Goal: Entertainment & Leisure: Browse casually

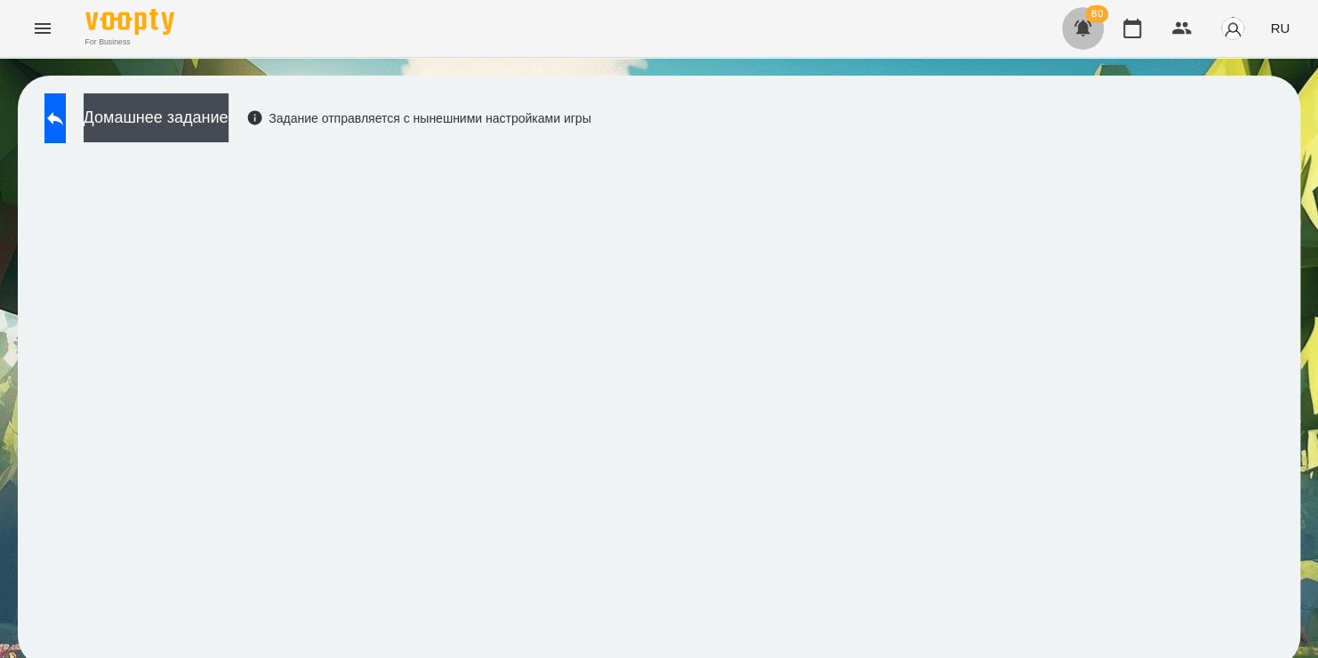
click at [1088, 29] on icon "button" at bounding box center [1083, 28] width 18 height 17
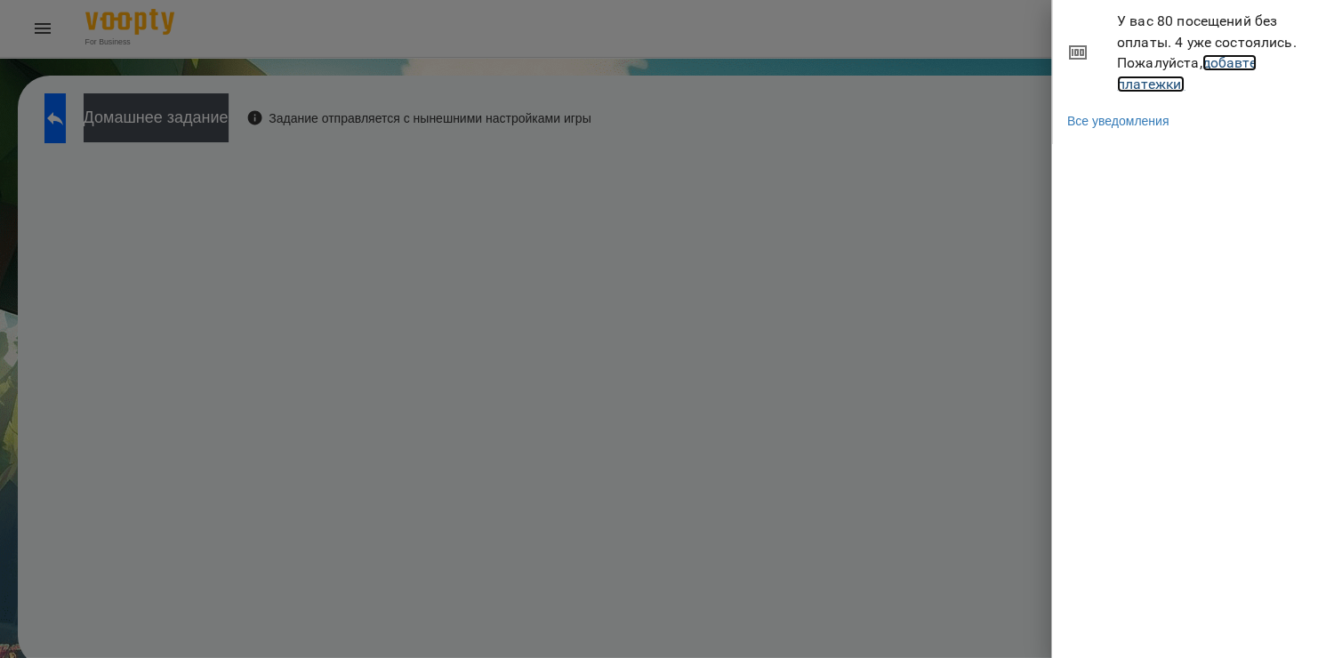
click at [1165, 84] on link "добавте платежки!" at bounding box center [1187, 73] width 140 height 38
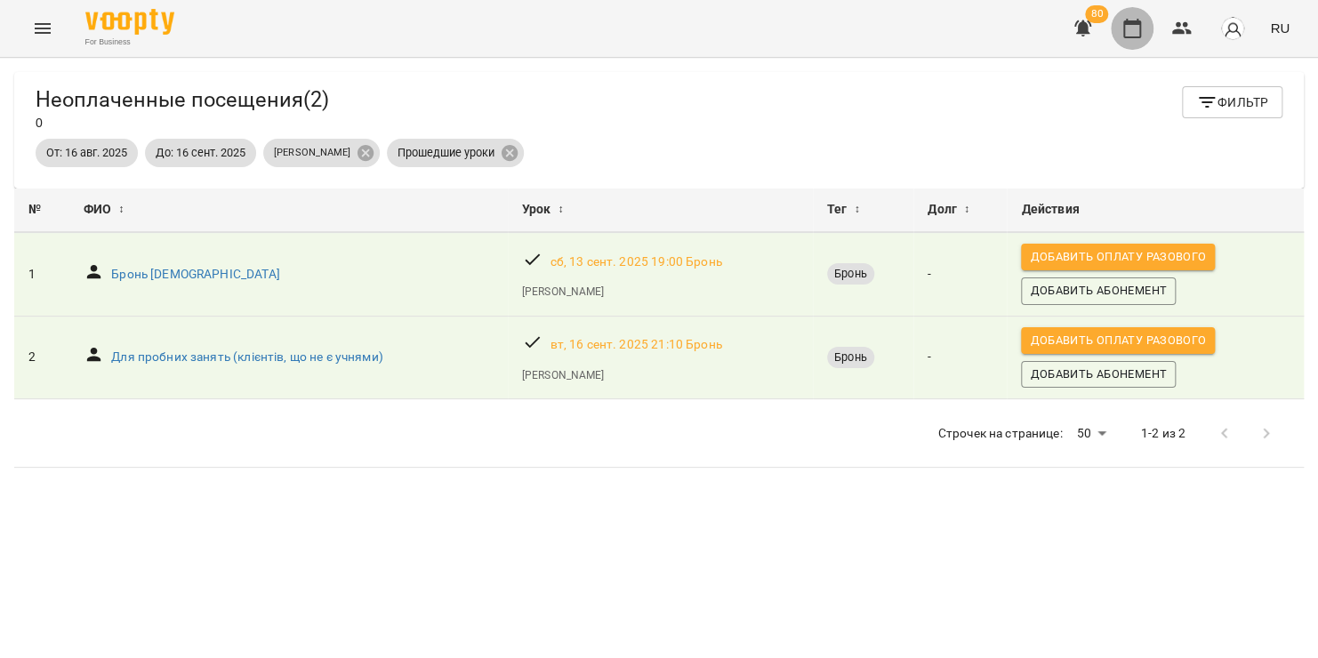
click at [1132, 36] on icon "button" at bounding box center [1131, 28] width 21 height 21
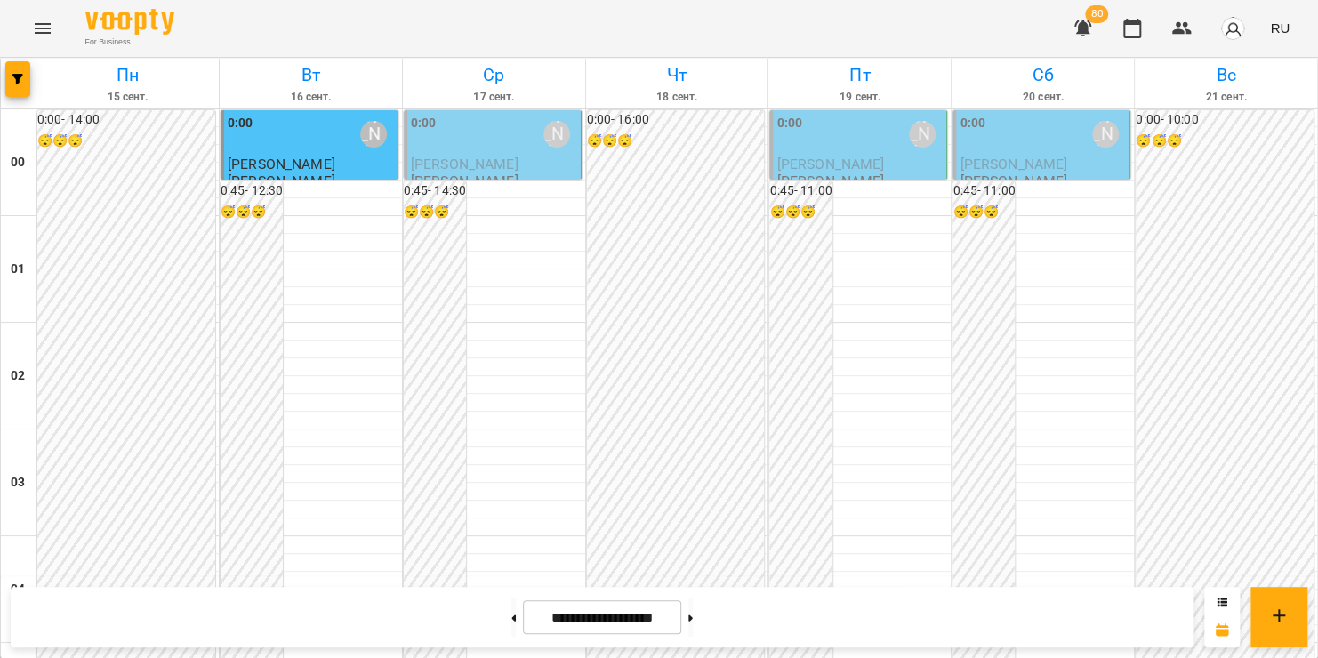
scroll to position [1334, 0]
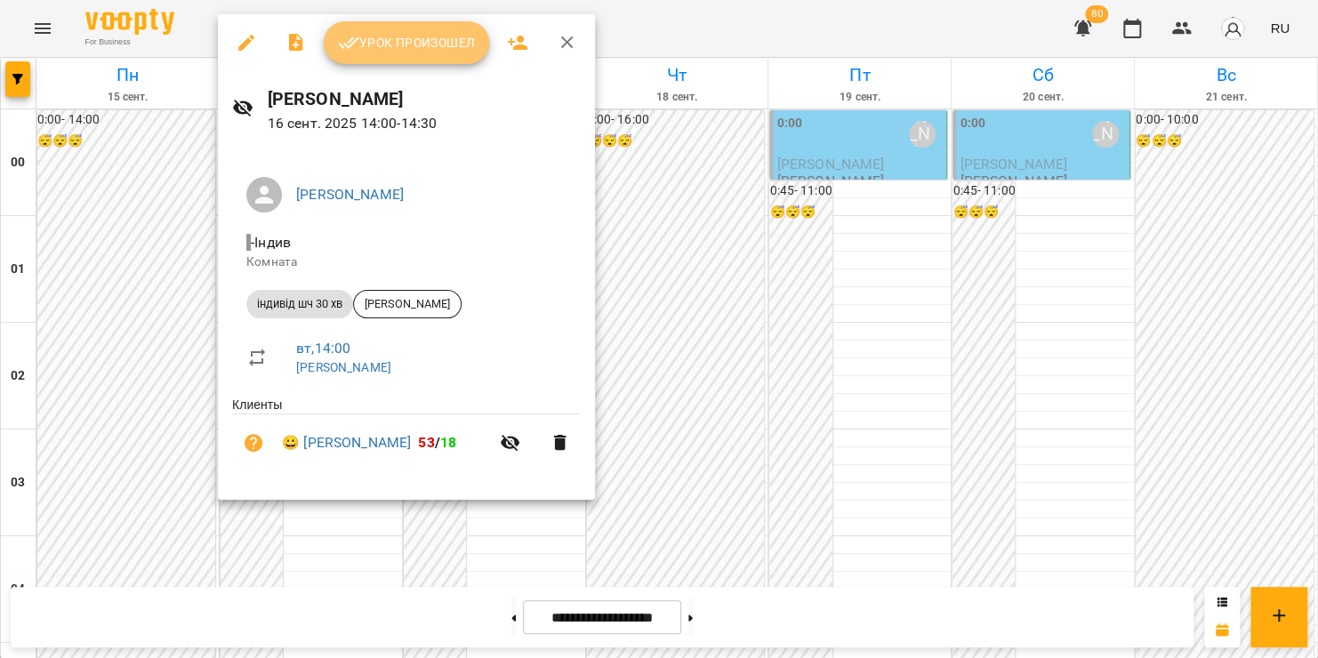
click at [413, 49] on span "Урок произошел" at bounding box center [406, 42] width 137 height 21
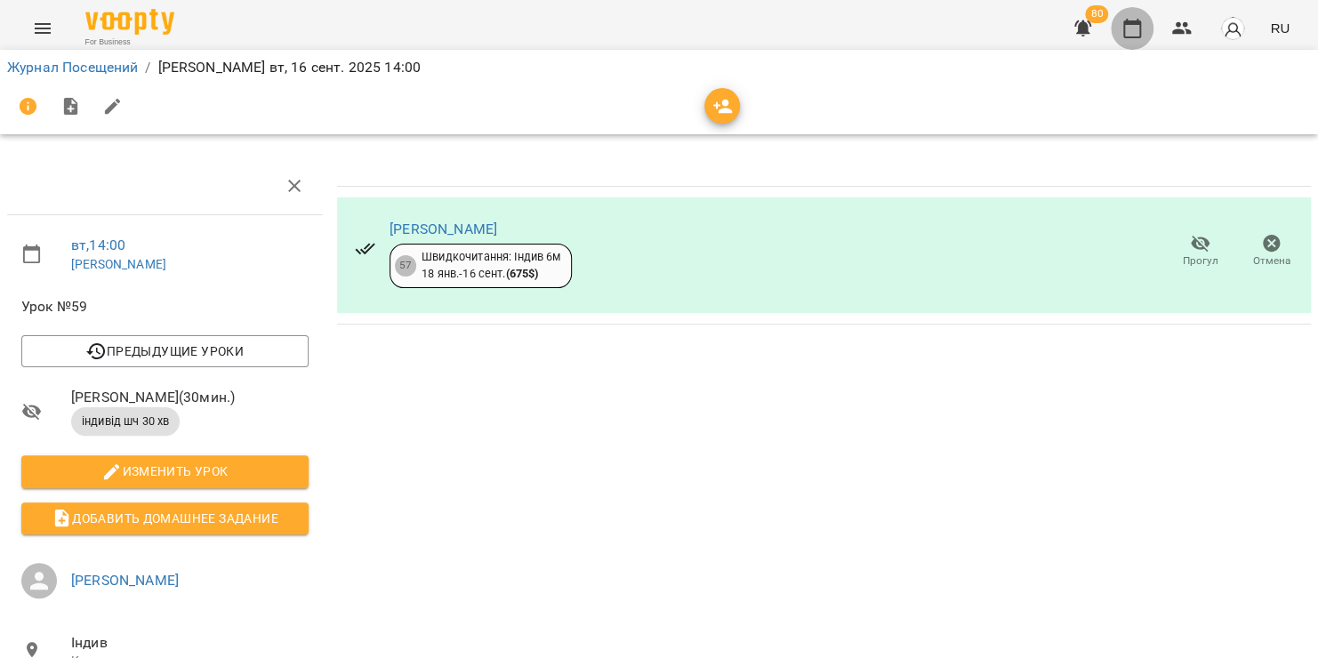
click at [1137, 36] on icon "button" at bounding box center [1132, 29] width 18 height 20
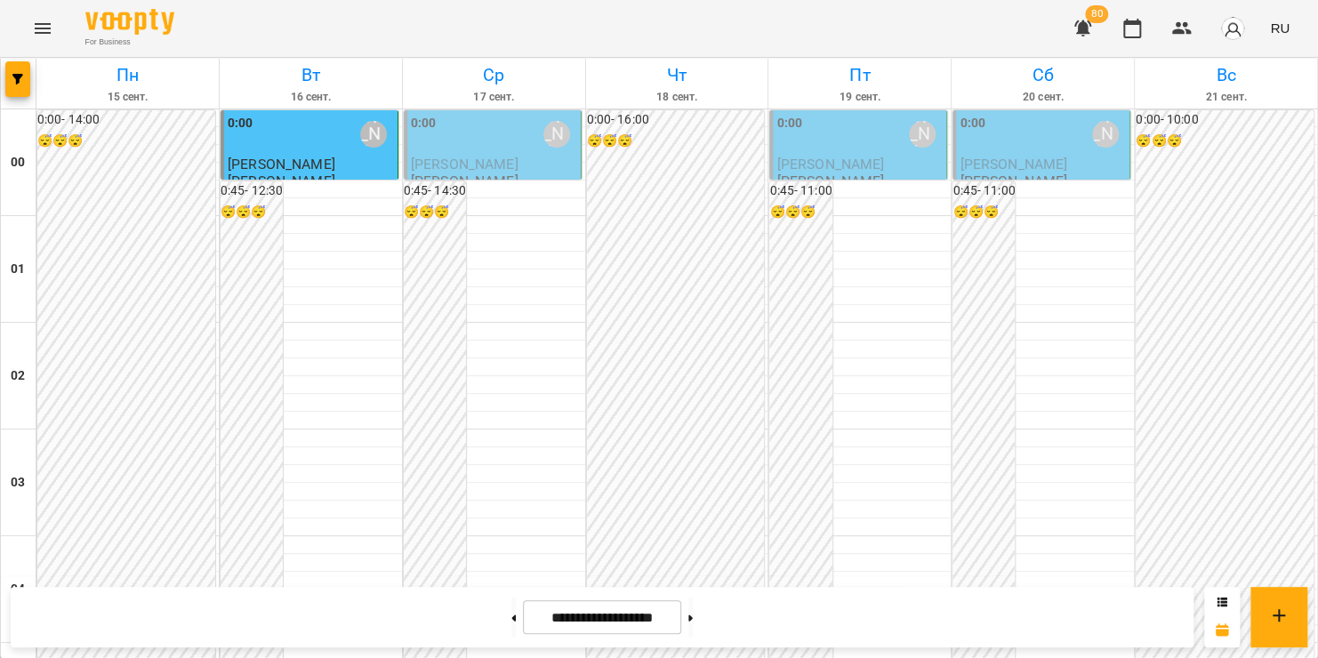
scroll to position [1448, 0]
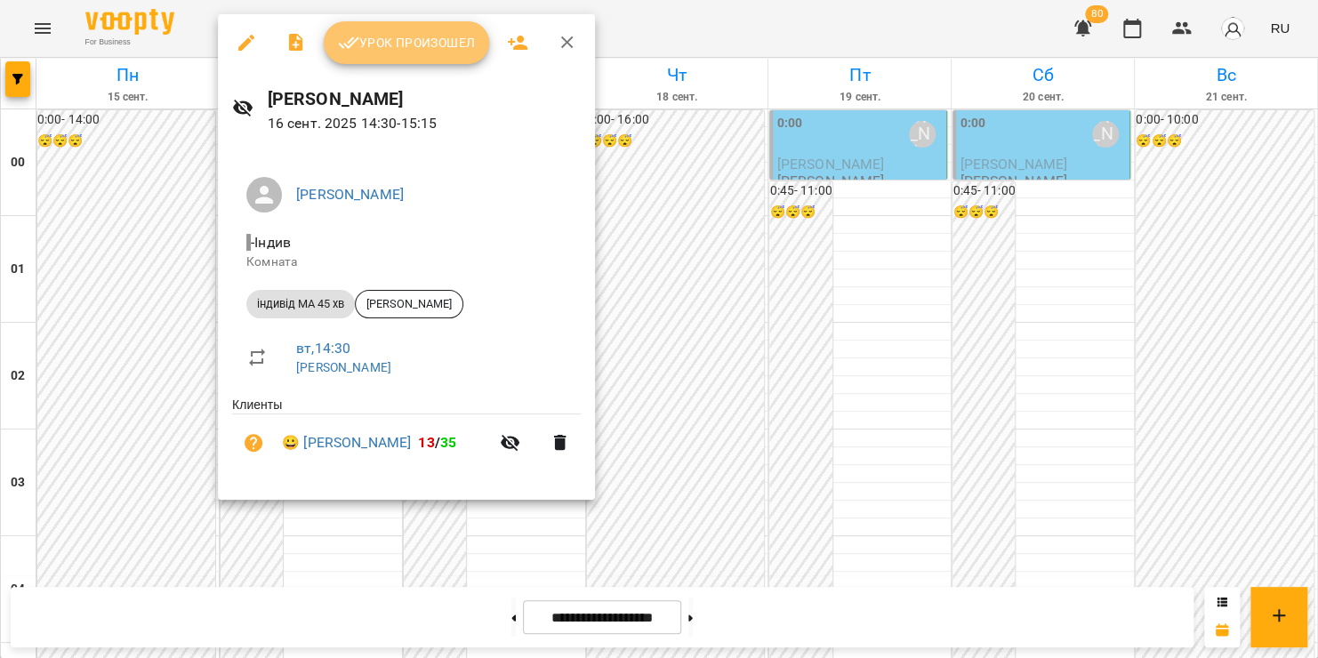
click at [366, 40] on span "Урок произошел" at bounding box center [406, 42] width 137 height 21
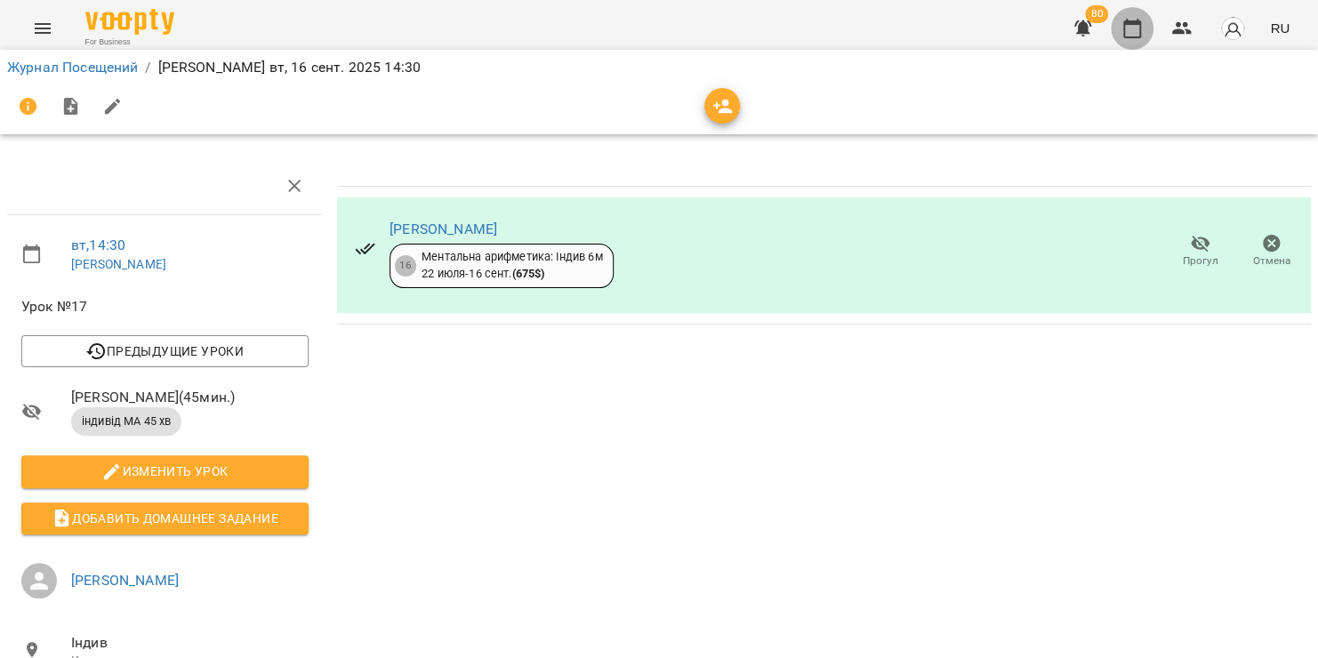
click at [1131, 28] on icon "button" at bounding box center [1131, 28] width 21 height 21
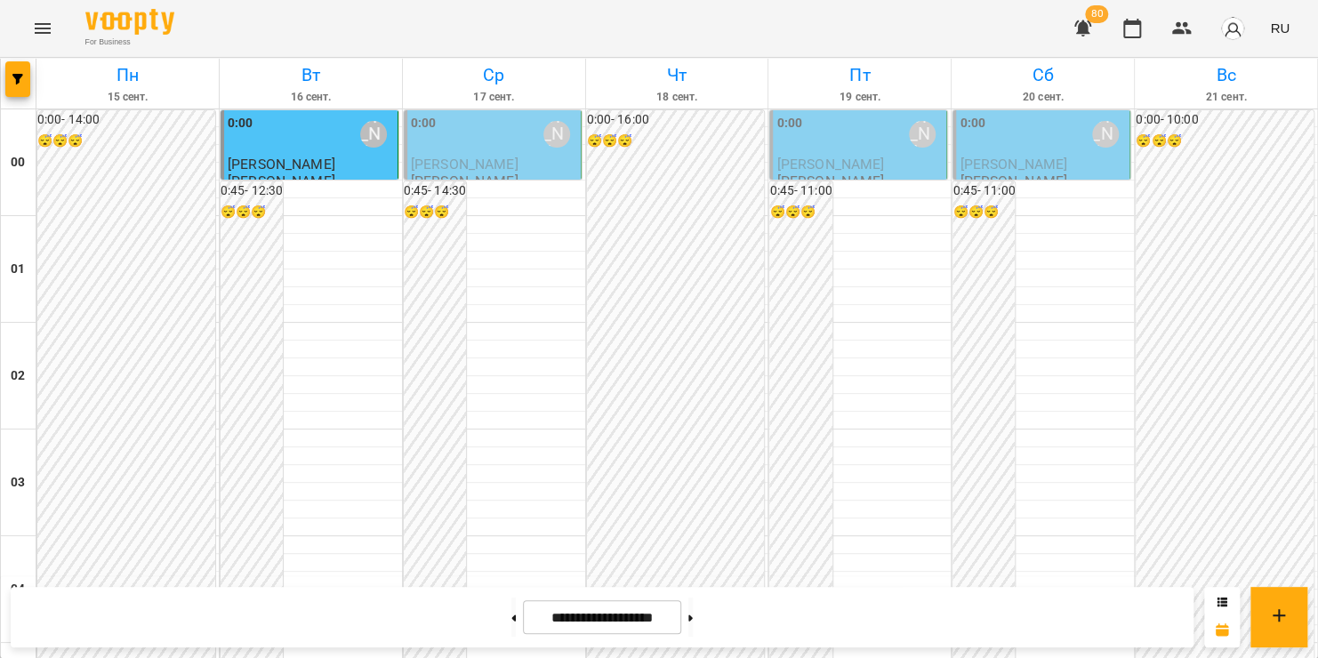
scroll to position [1601, 0]
click at [47, 30] on icon "Menu" at bounding box center [42, 28] width 21 height 21
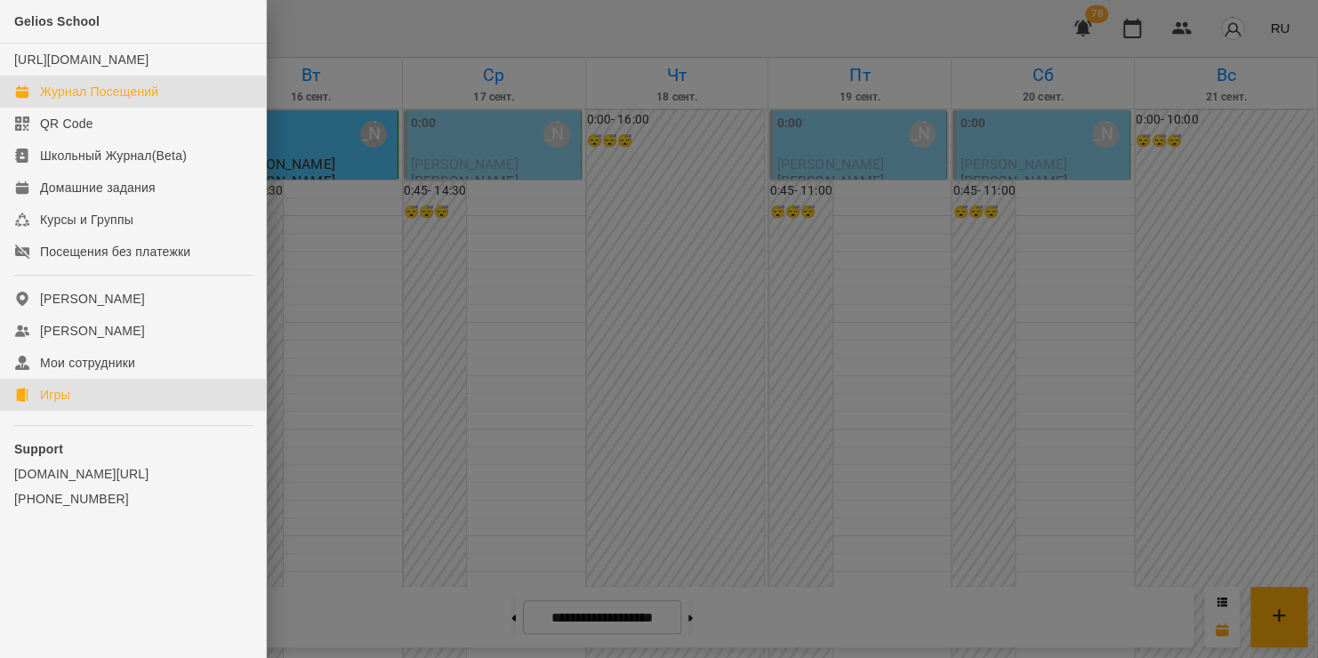
click at [81, 409] on link "Игры" at bounding box center [133, 395] width 266 height 32
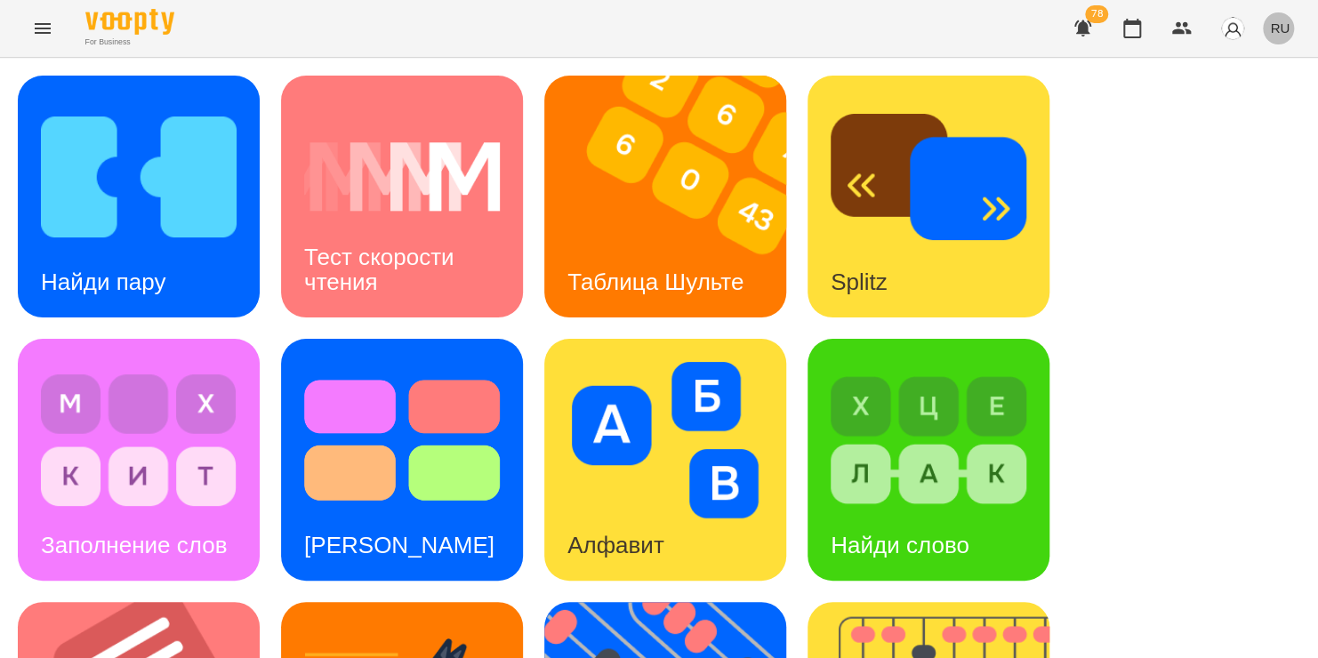
click at [1270, 31] on button "RU" at bounding box center [1280, 28] width 34 height 33
click at [1229, 106] on div "Українська" at bounding box center [1247, 100] width 91 height 32
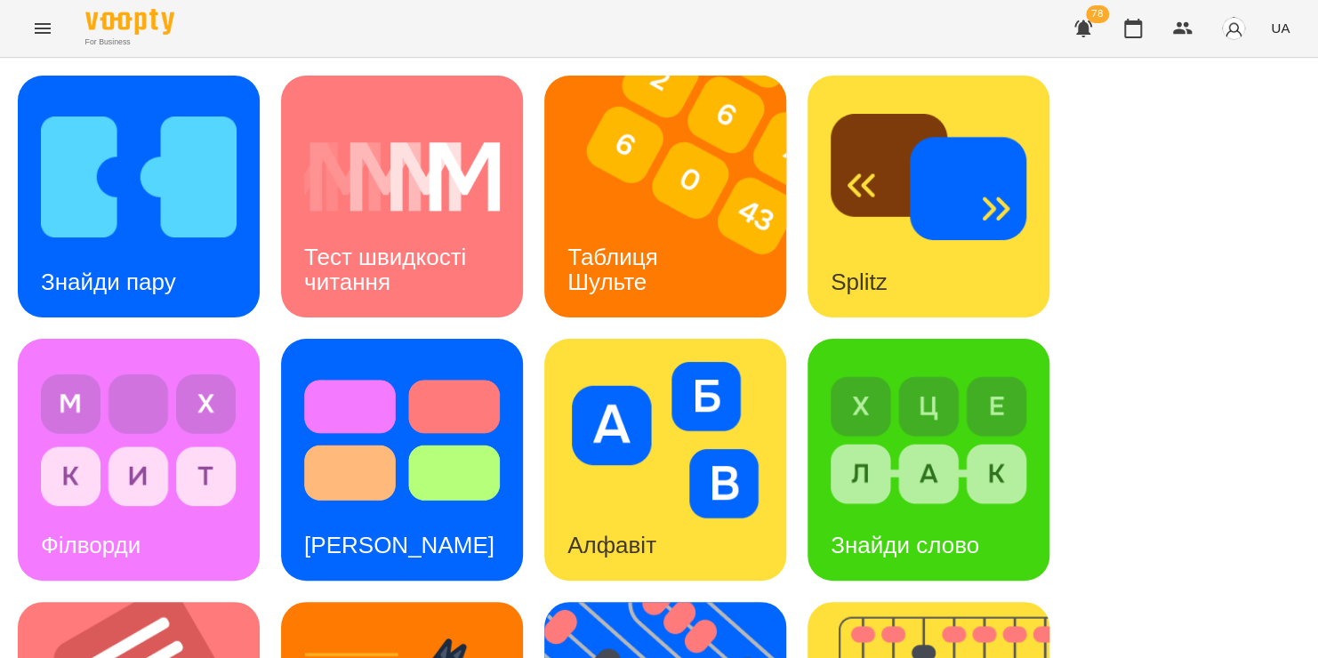
scroll to position [356, 0]
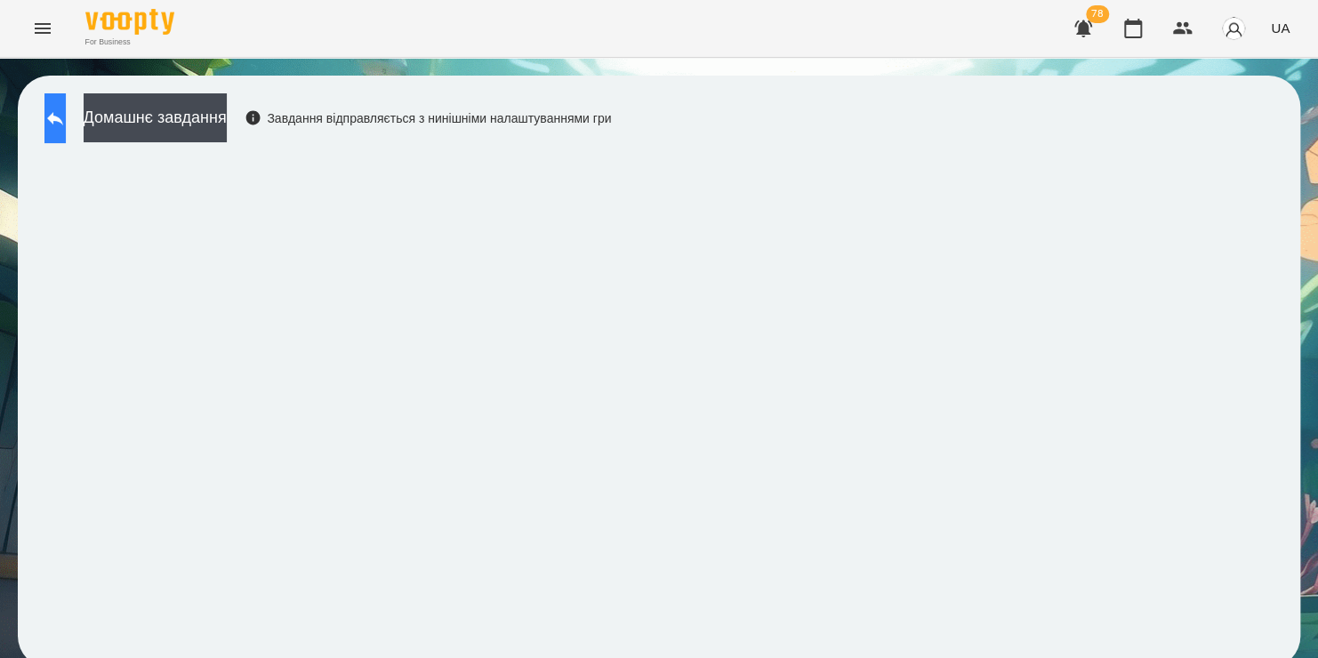
click at [66, 123] on icon at bounding box center [54, 118] width 21 height 21
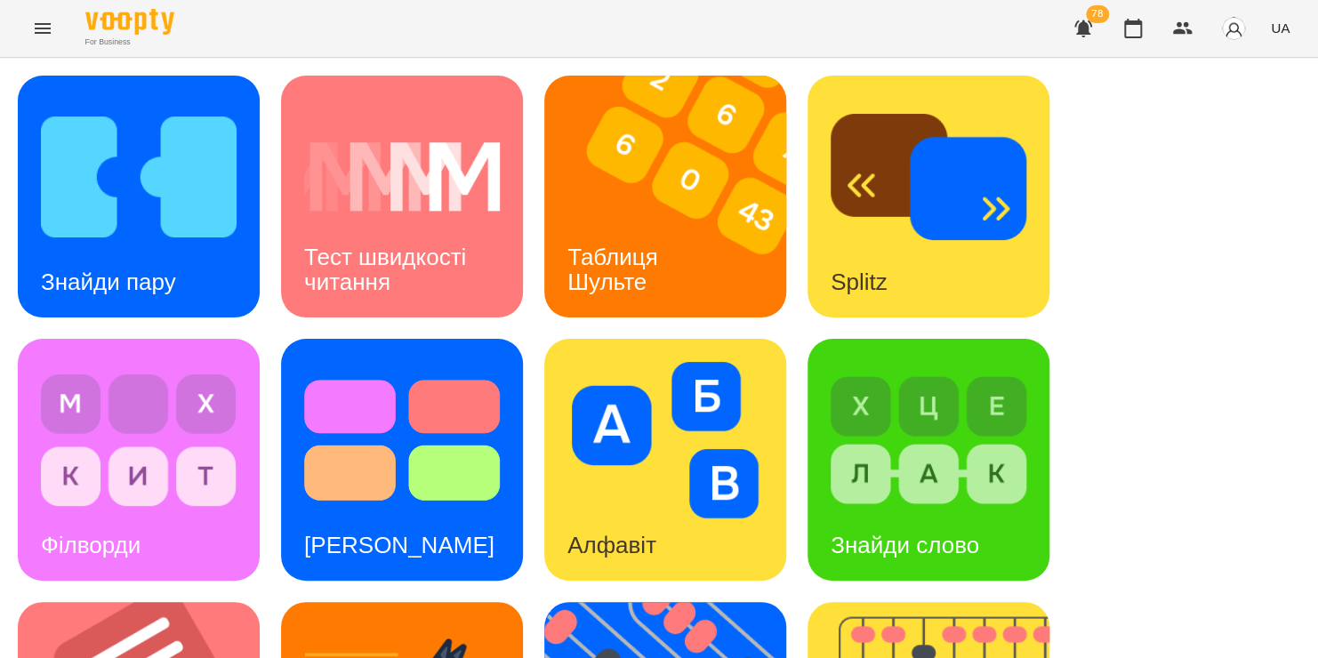
scroll to position [397, 0]
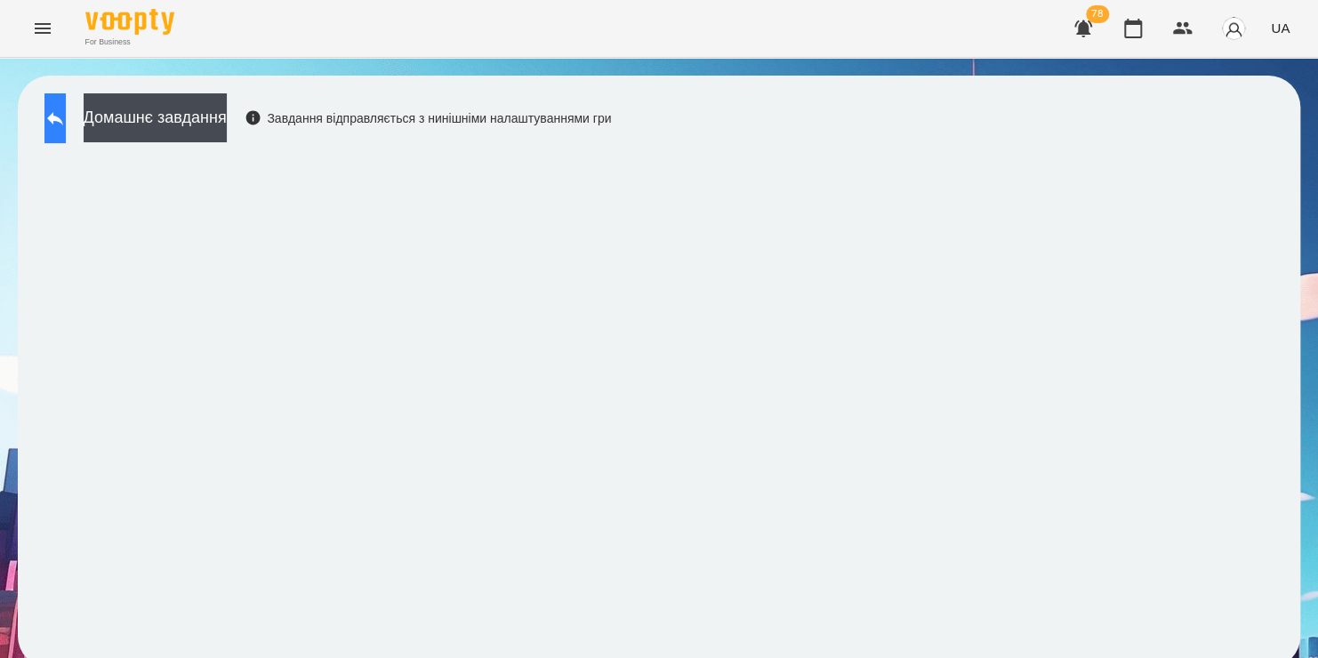
click at [66, 125] on icon at bounding box center [54, 118] width 21 height 21
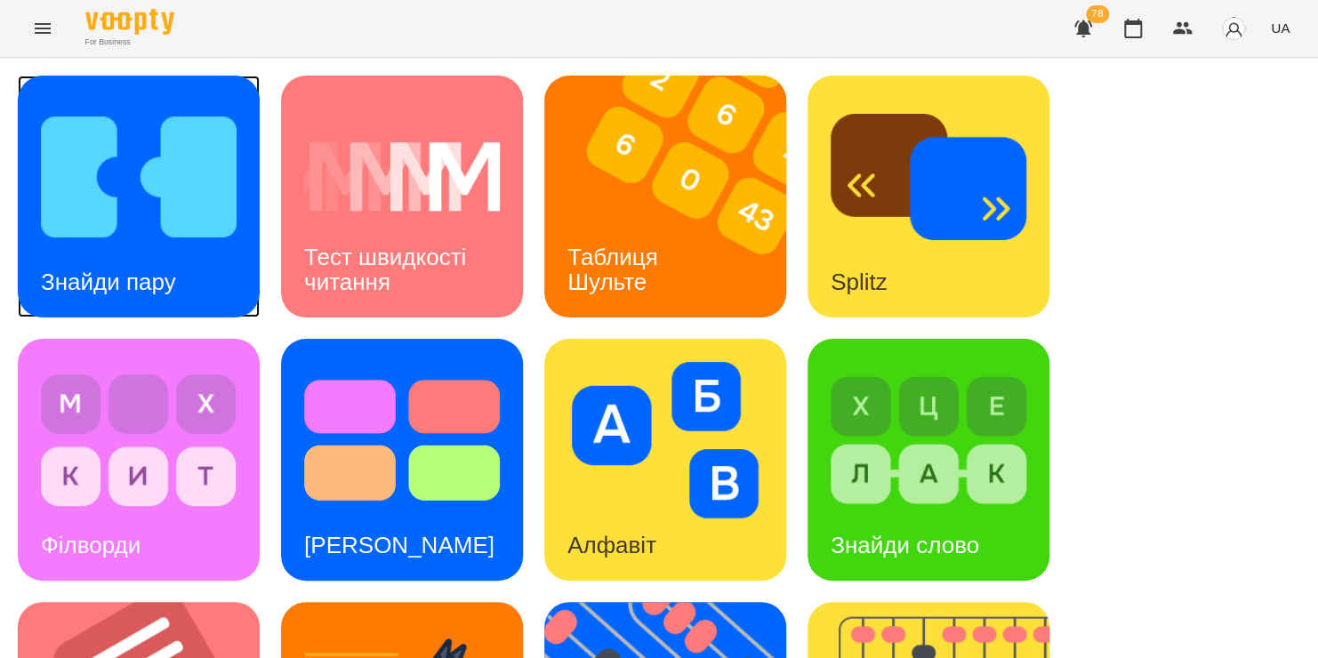
click at [113, 271] on h3 "Знайди пару" at bounding box center [108, 282] width 135 height 27
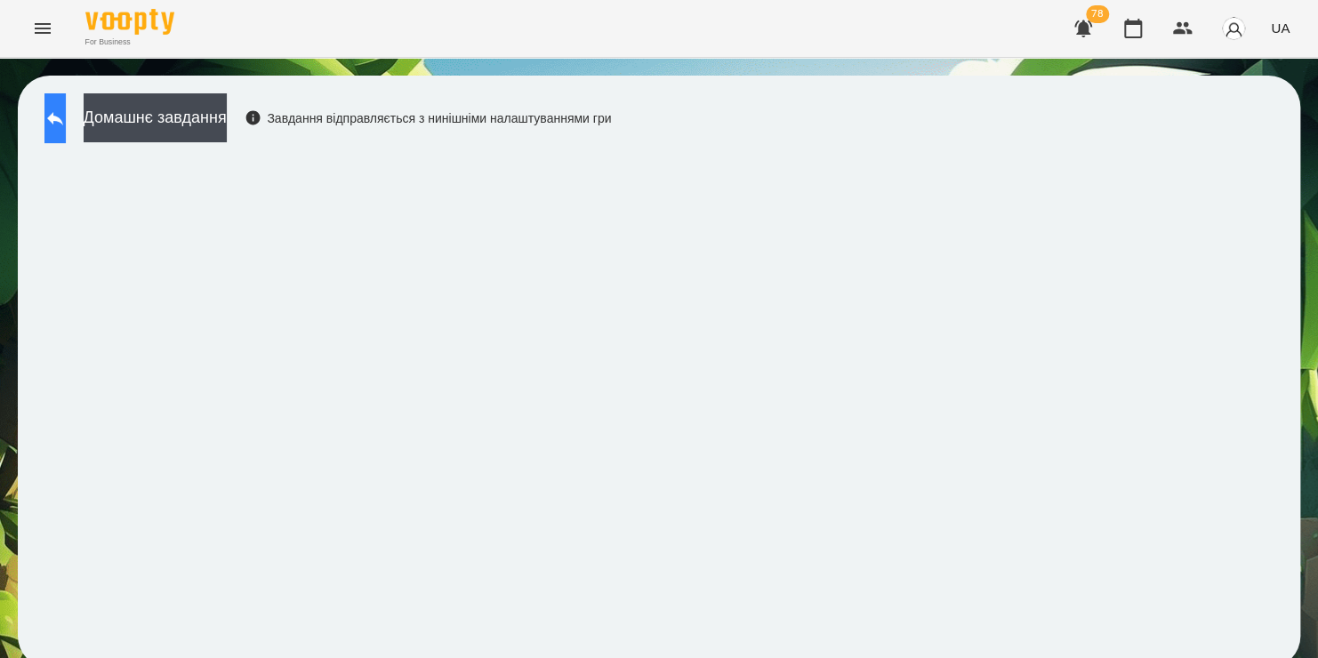
click at [52, 128] on button at bounding box center [54, 118] width 21 height 50
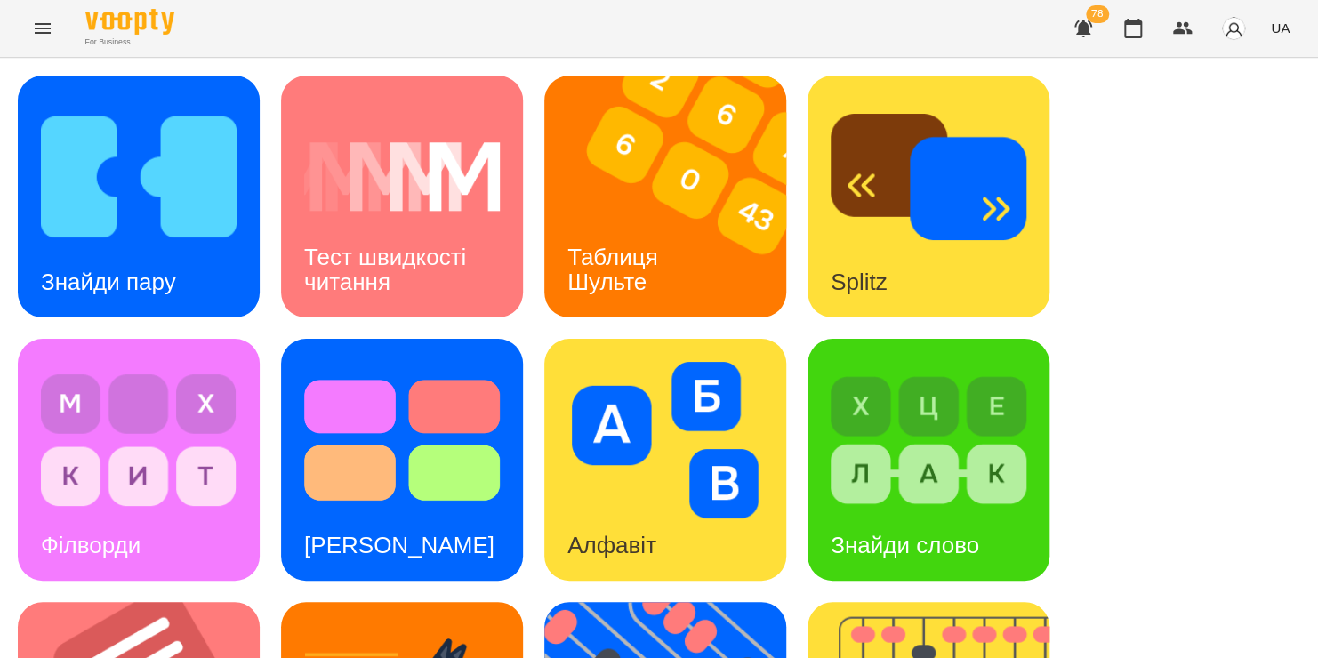
scroll to position [561, 0]
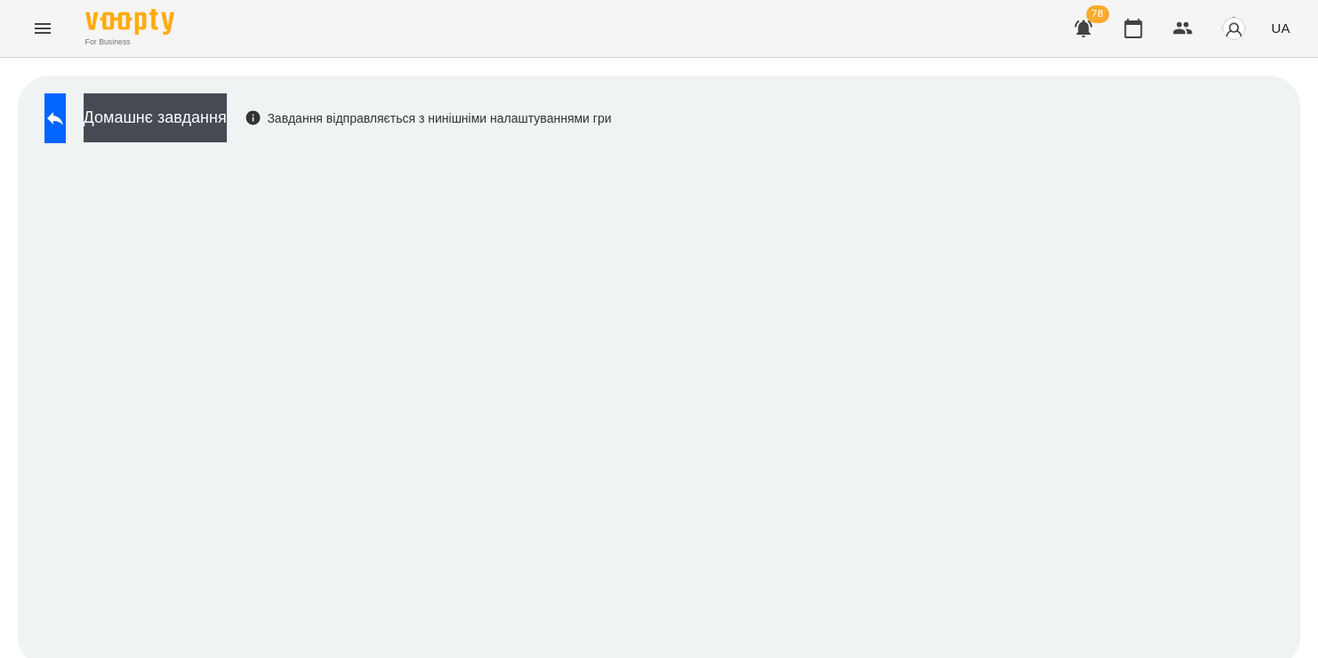
scroll to position [10, 0]
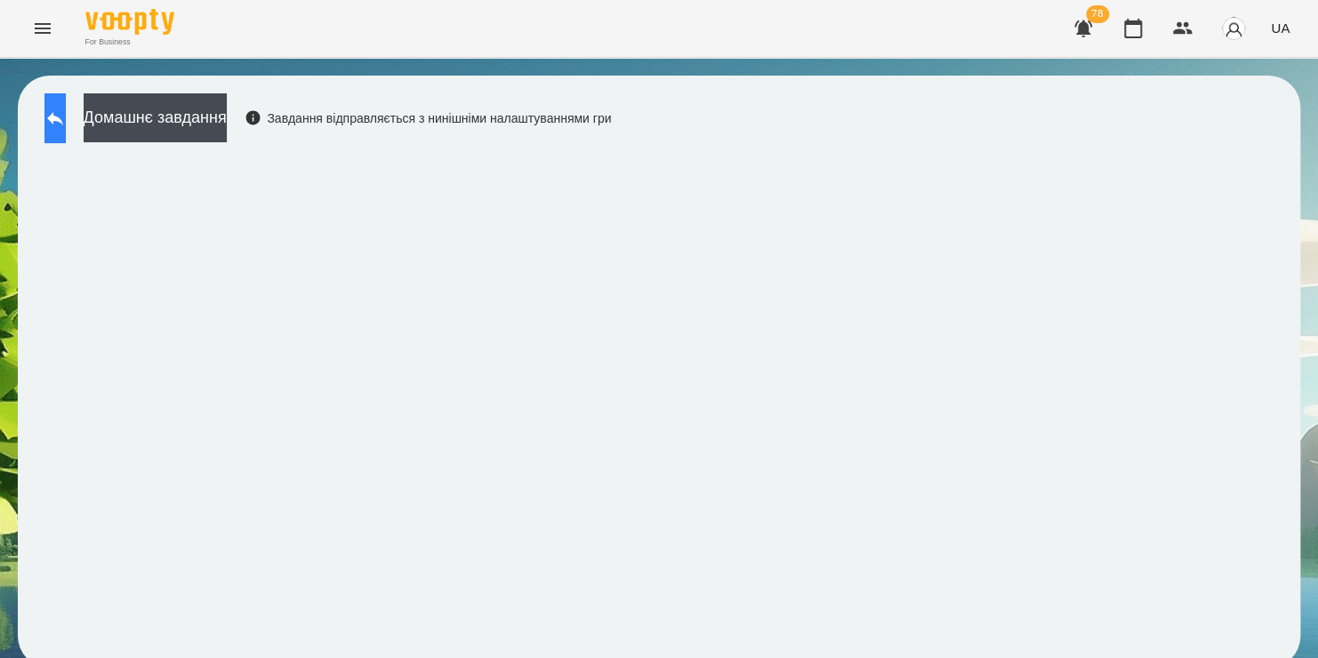
click at [66, 116] on button at bounding box center [54, 118] width 21 height 50
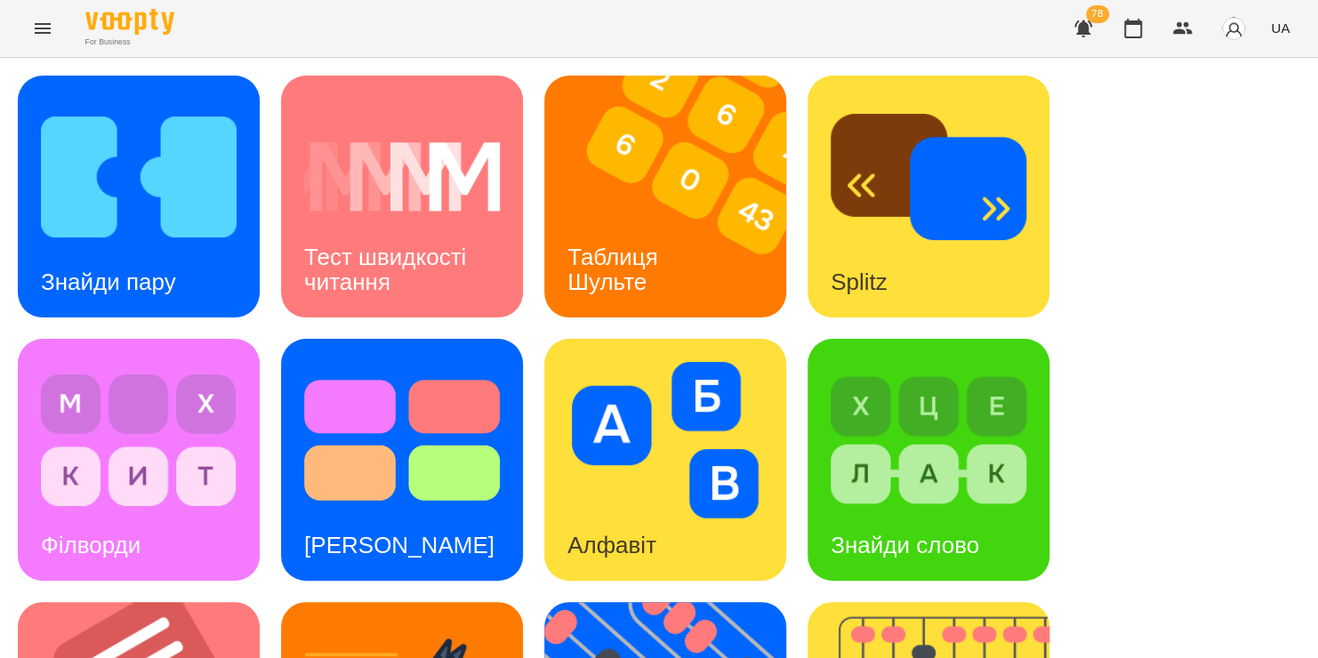
scroll to position [566, 0]
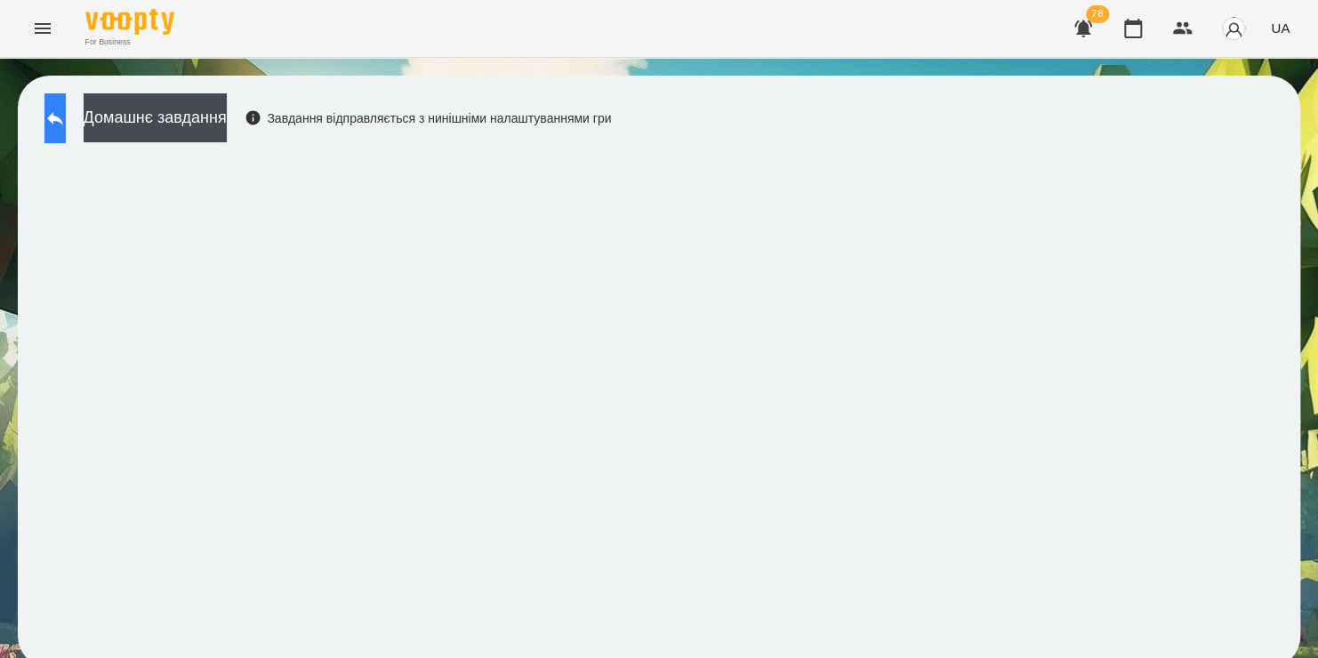
click at [66, 131] on button at bounding box center [54, 118] width 21 height 50
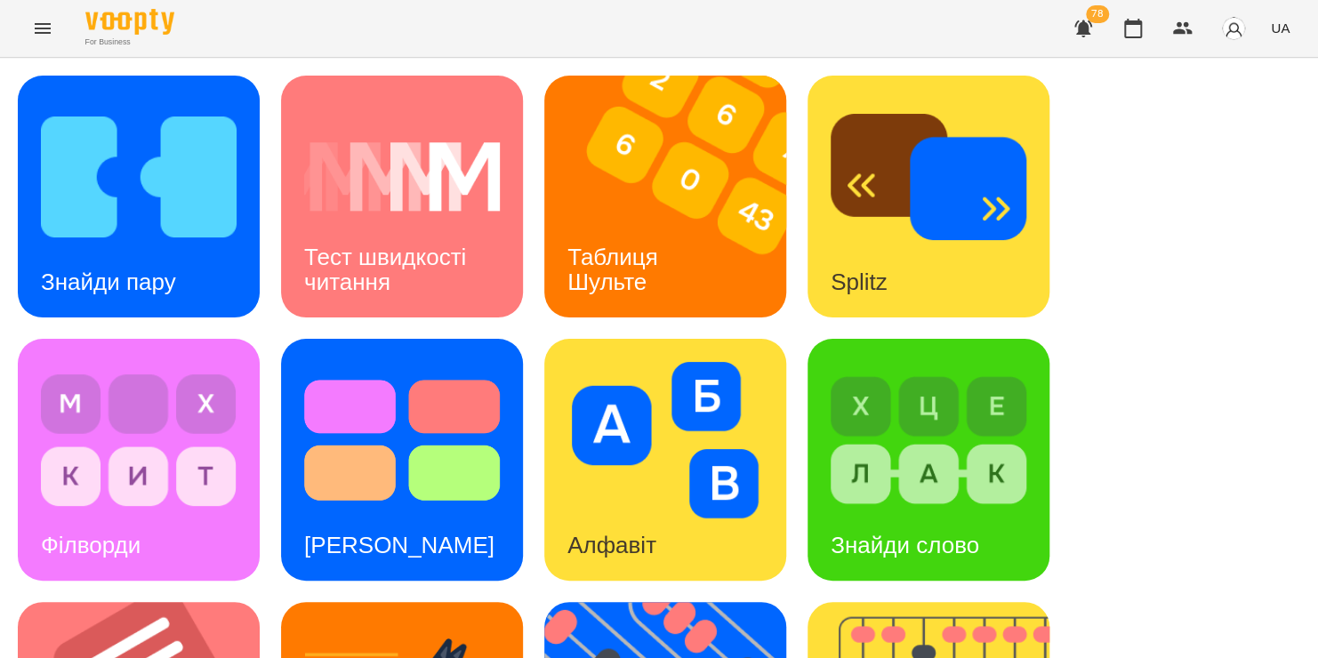
scroll to position [701, 0]
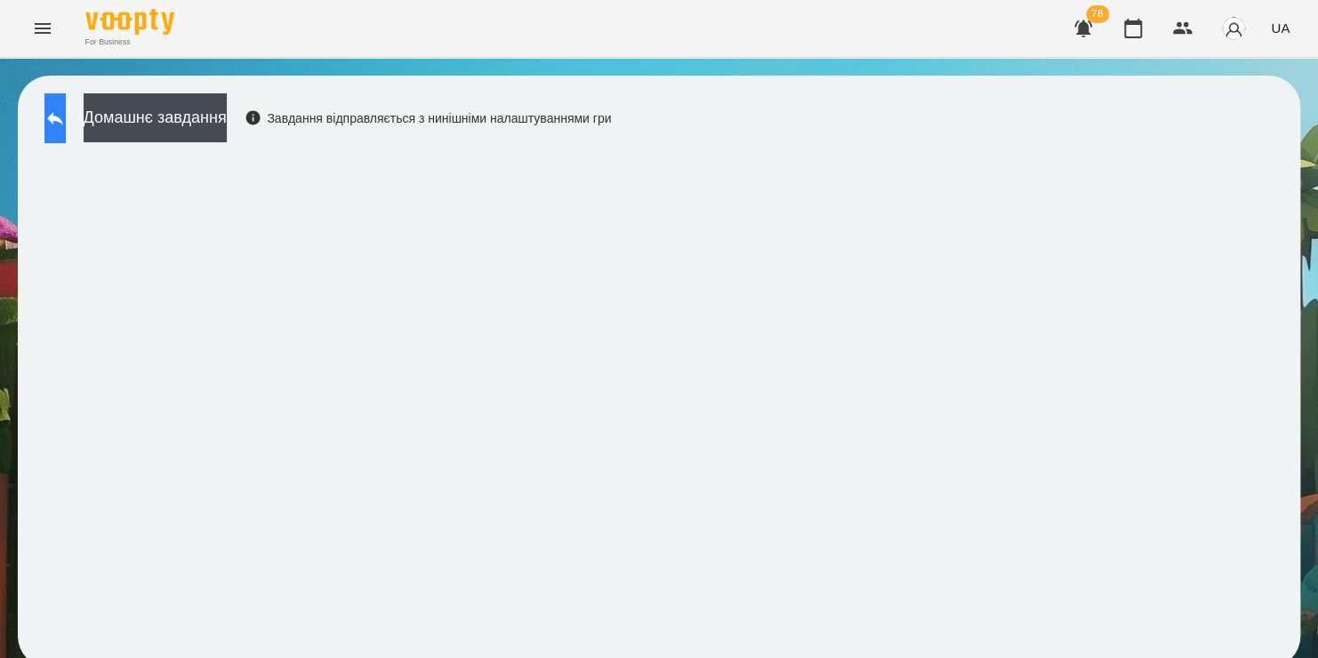
click at [66, 126] on button at bounding box center [54, 118] width 21 height 50
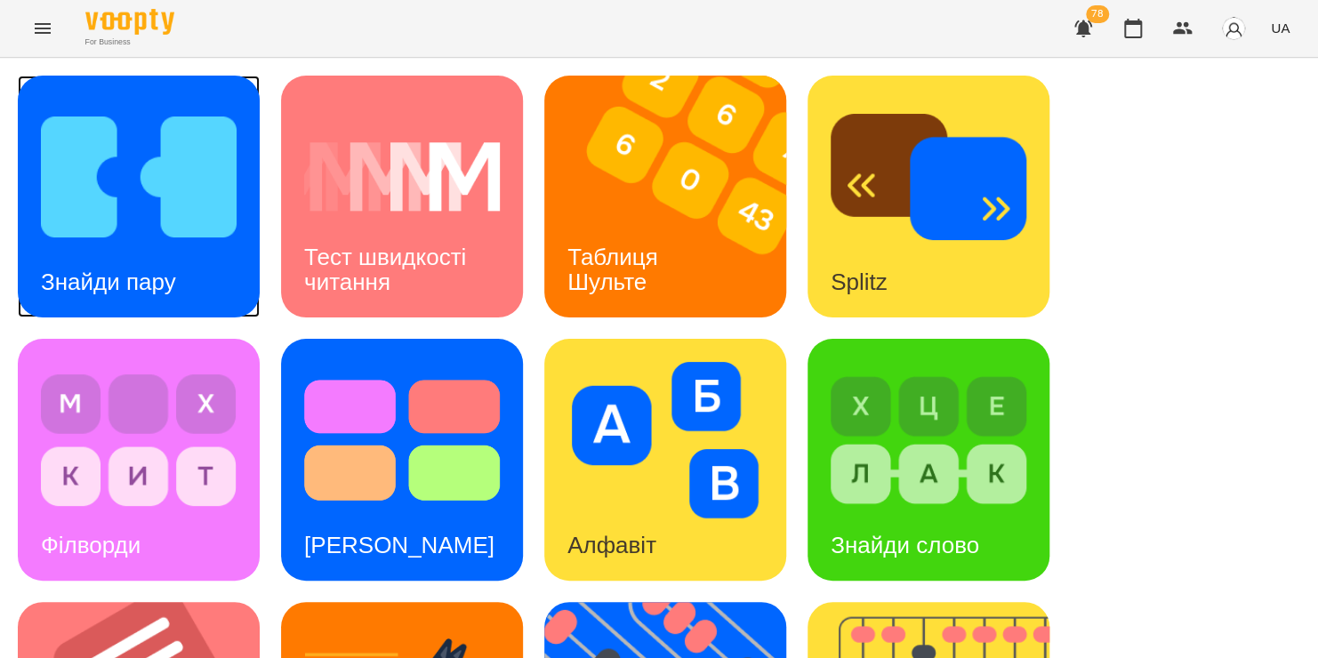
click at [180, 231] on img at bounding box center [139, 177] width 196 height 157
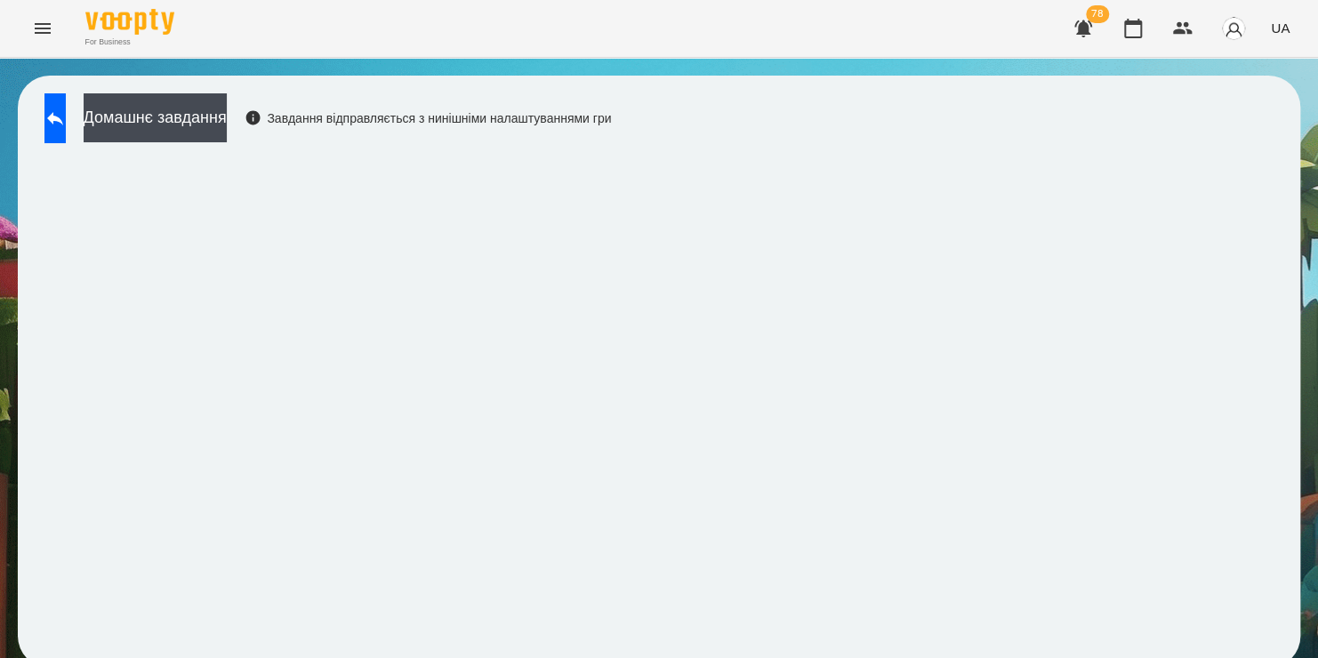
scroll to position [10, 0]
click at [66, 119] on button at bounding box center [54, 118] width 21 height 50
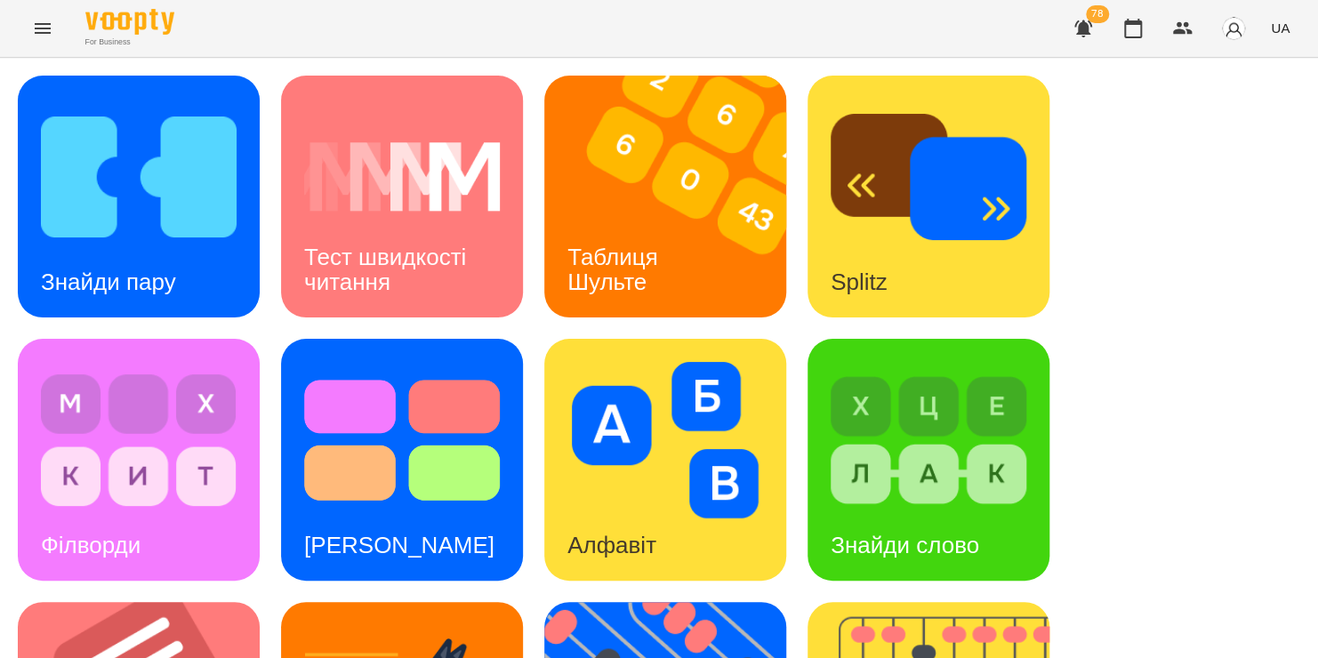
scroll to position [695, 0]
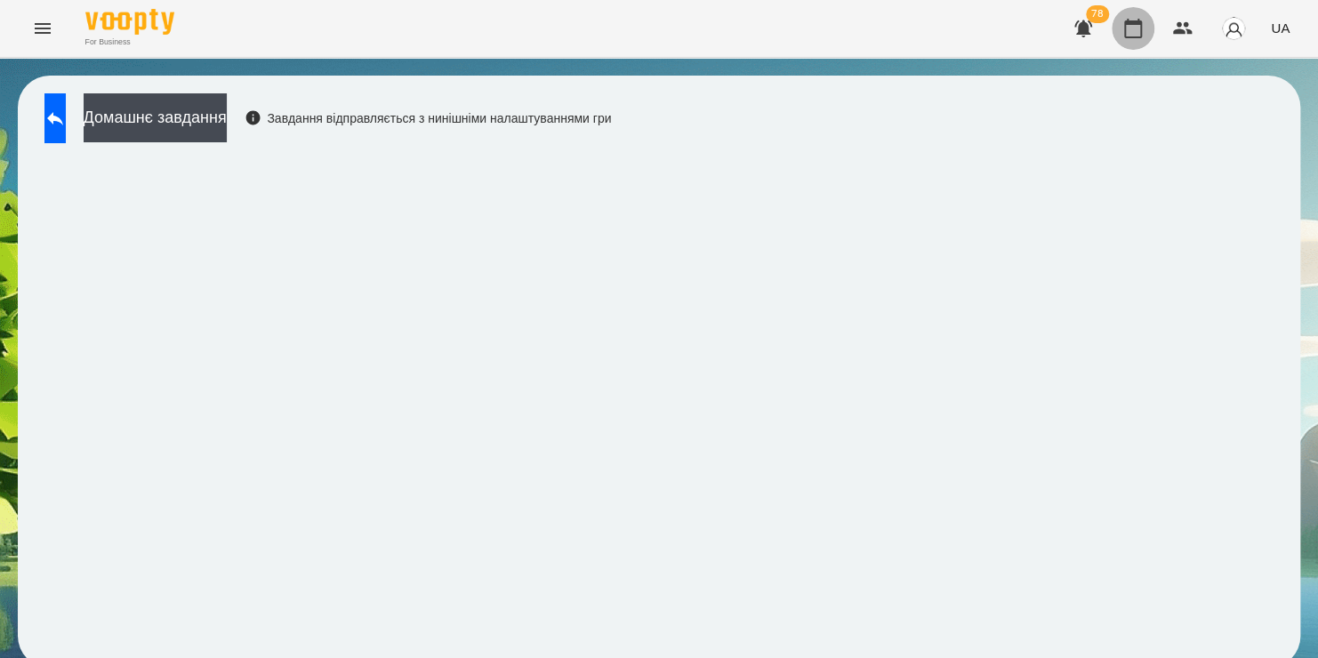
click at [1139, 30] on icon "button" at bounding box center [1132, 28] width 21 height 21
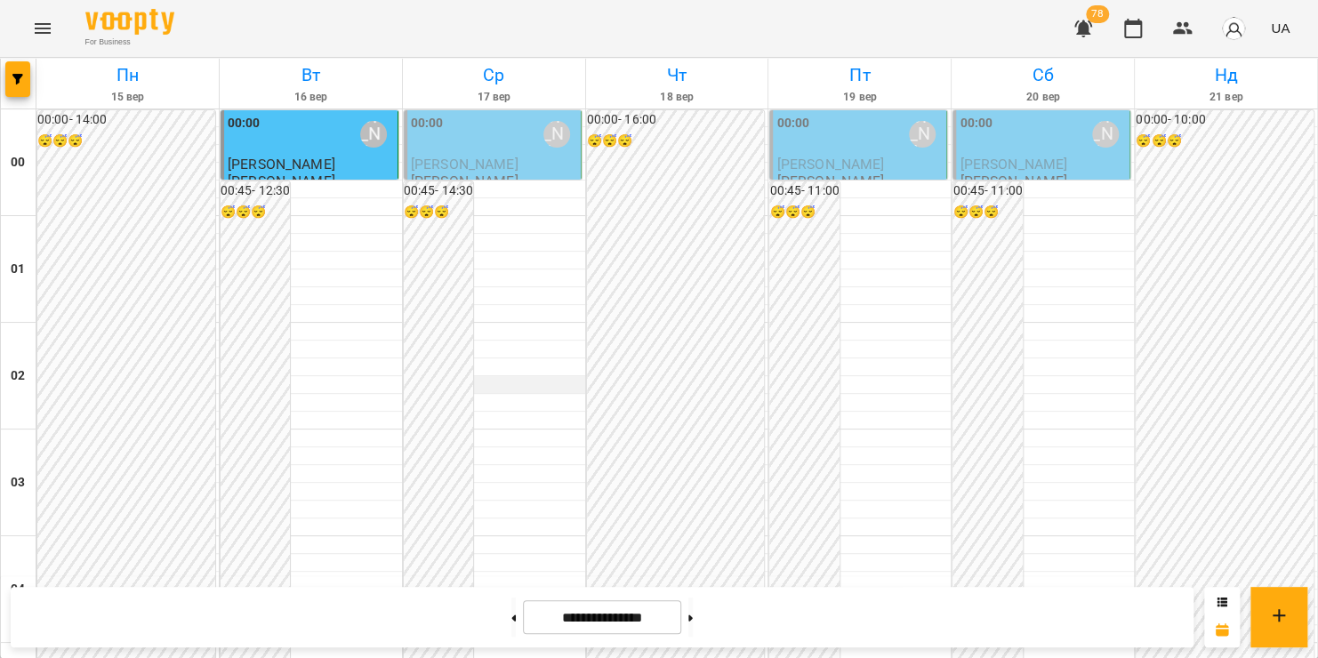
scroll to position [1665, 0]
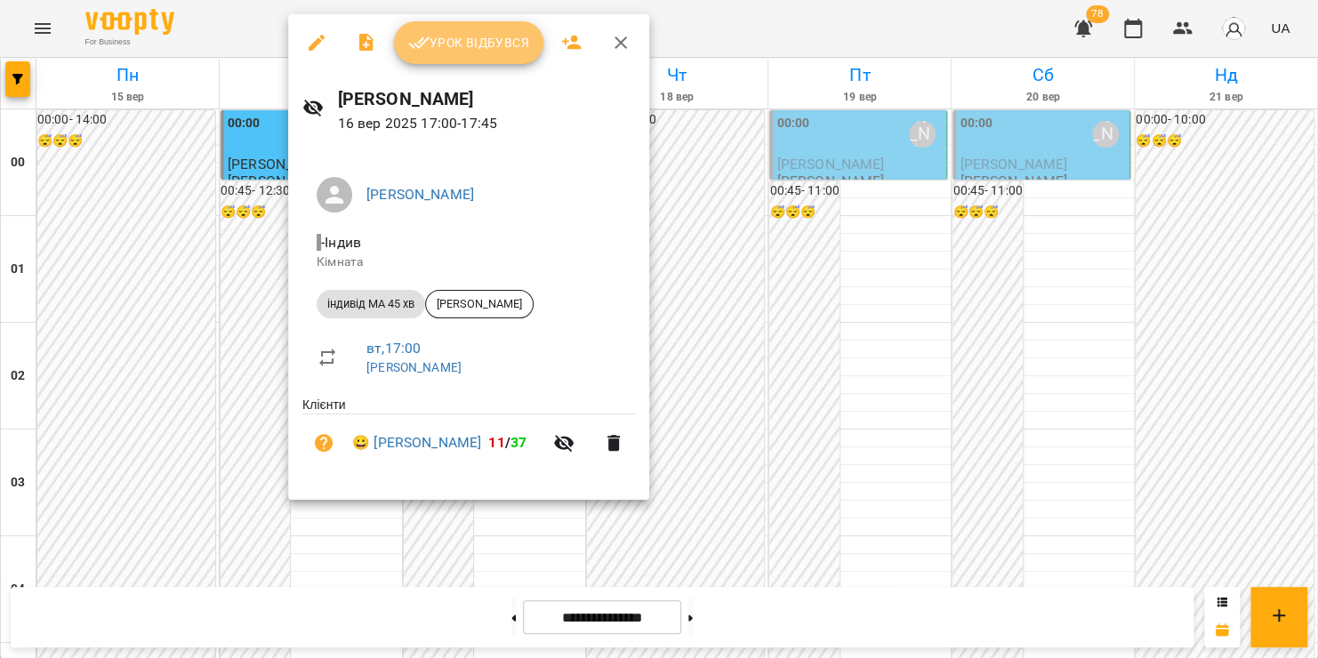
click at [449, 45] on span "Урок відбувся" at bounding box center [468, 42] width 121 height 21
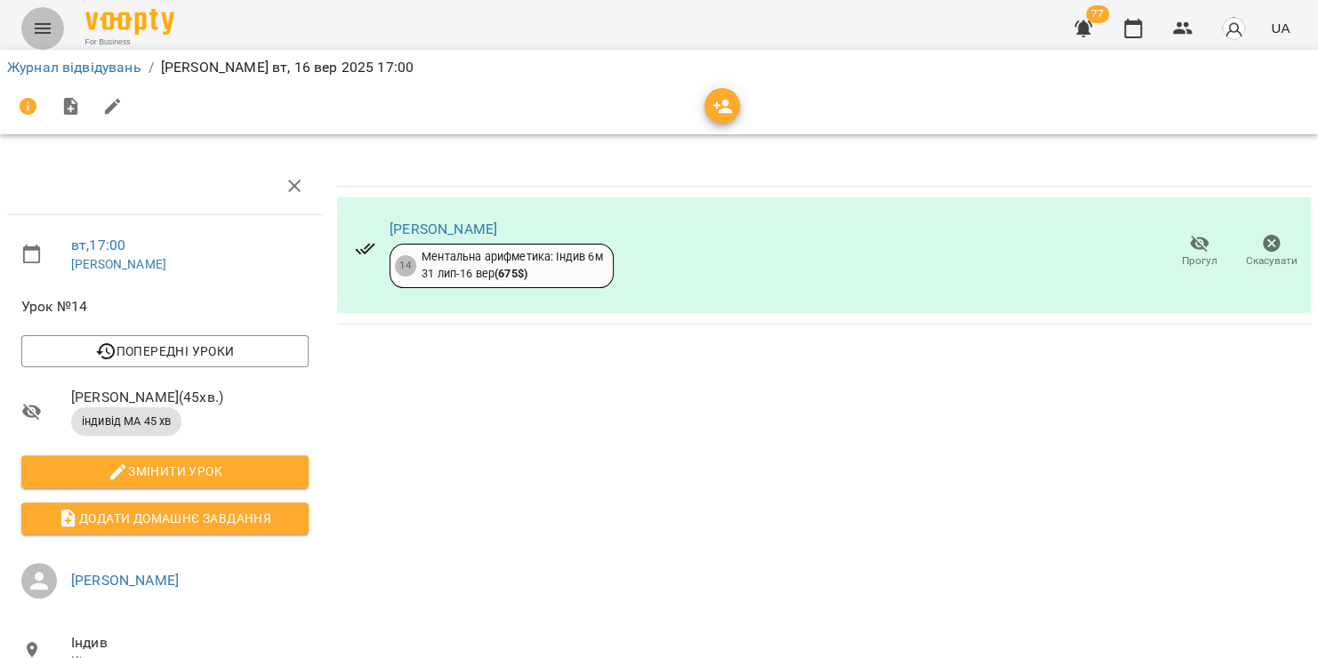
click at [34, 25] on icon "Menu" at bounding box center [42, 28] width 21 height 21
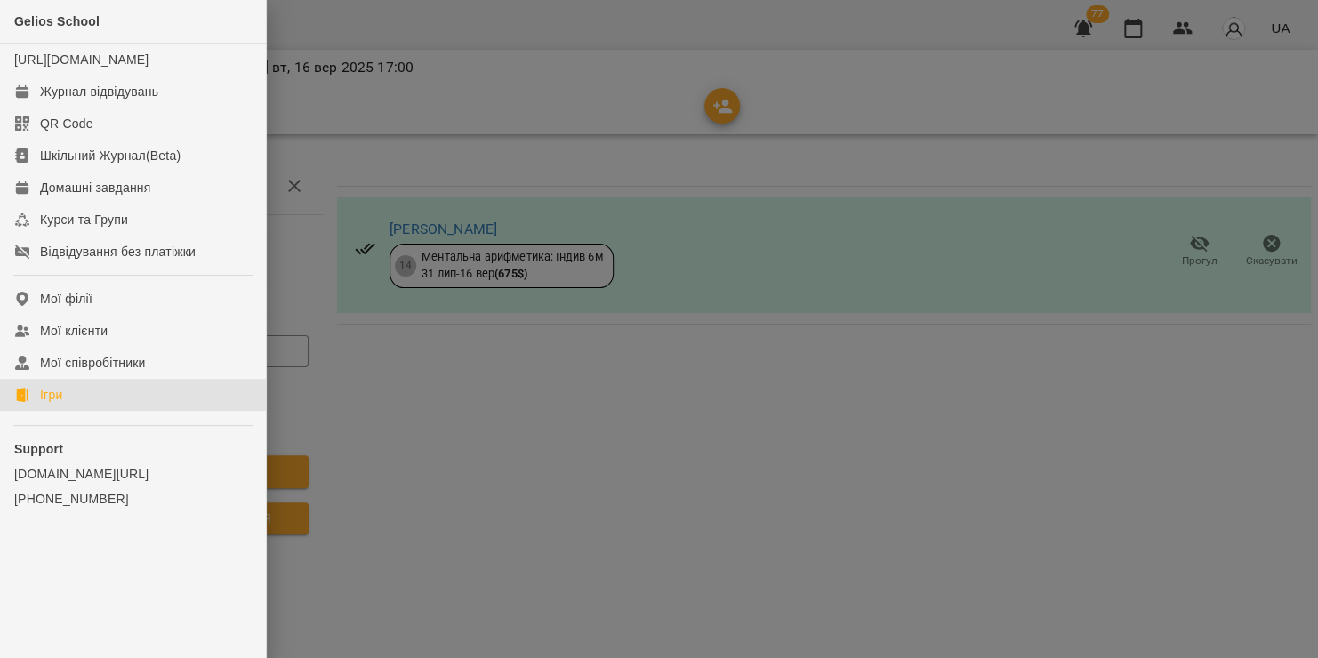
click at [49, 404] on div "Ігри" at bounding box center [51, 395] width 22 height 18
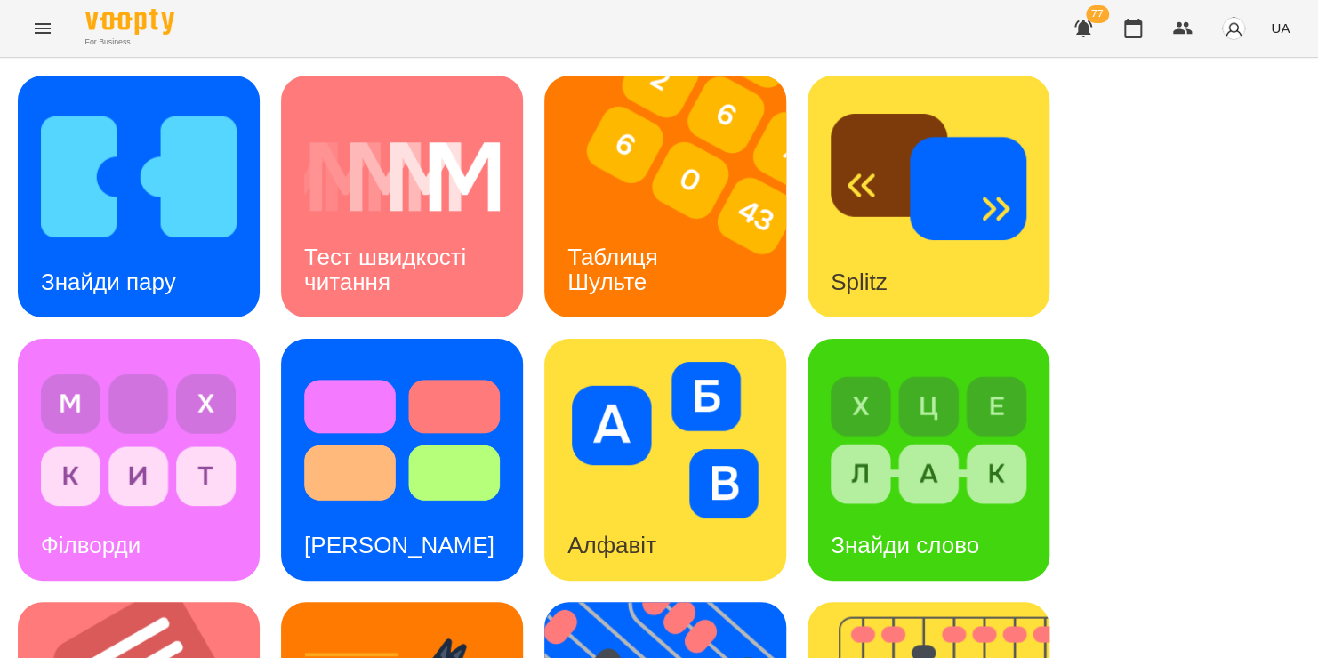
scroll to position [720, 0]
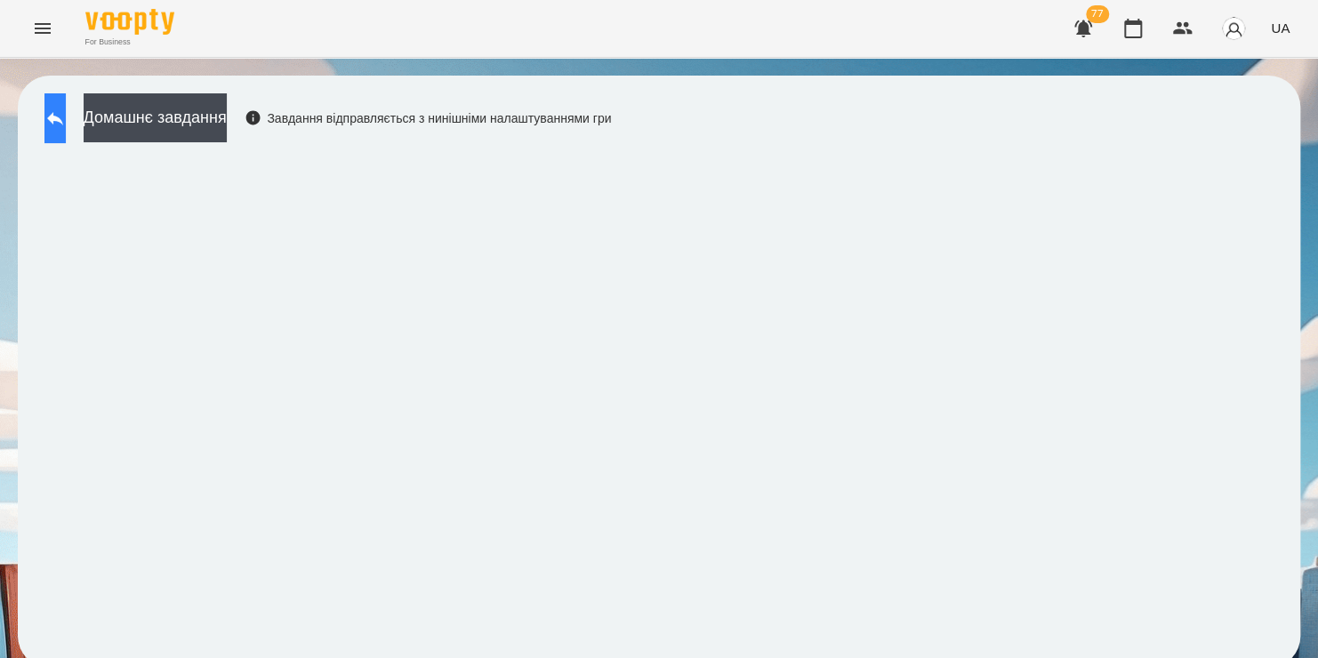
click at [66, 117] on icon at bounding box center [54, 118] width 21 height 21
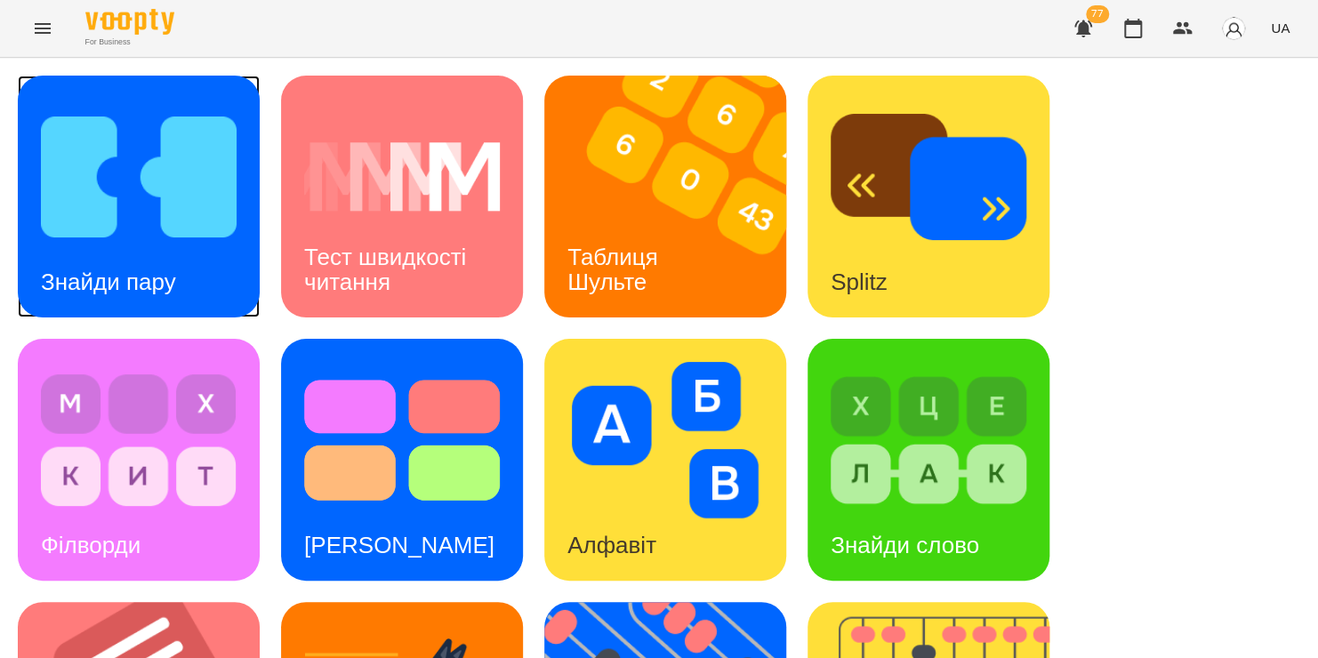
click at [196, 235] on img at bounding box center [139, 177] width 196 height 157
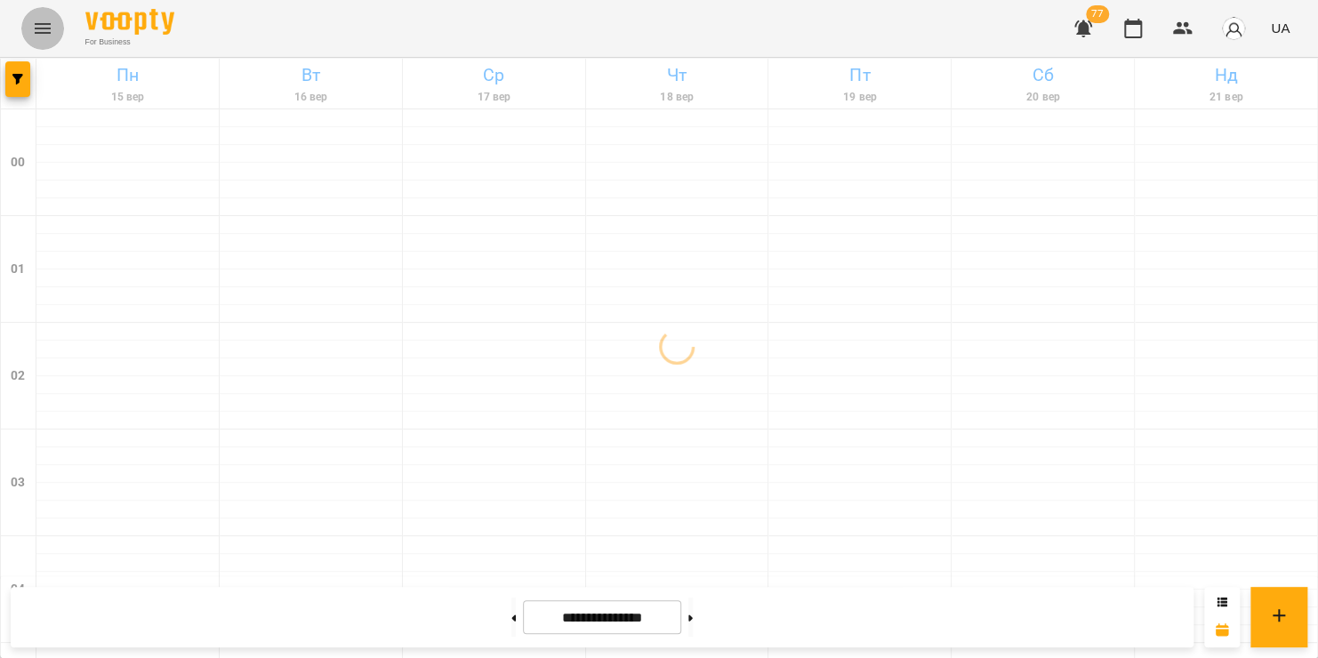
click at [36, 32] on icon "Menu" at bounding box center [43, 28] width 16 height 11
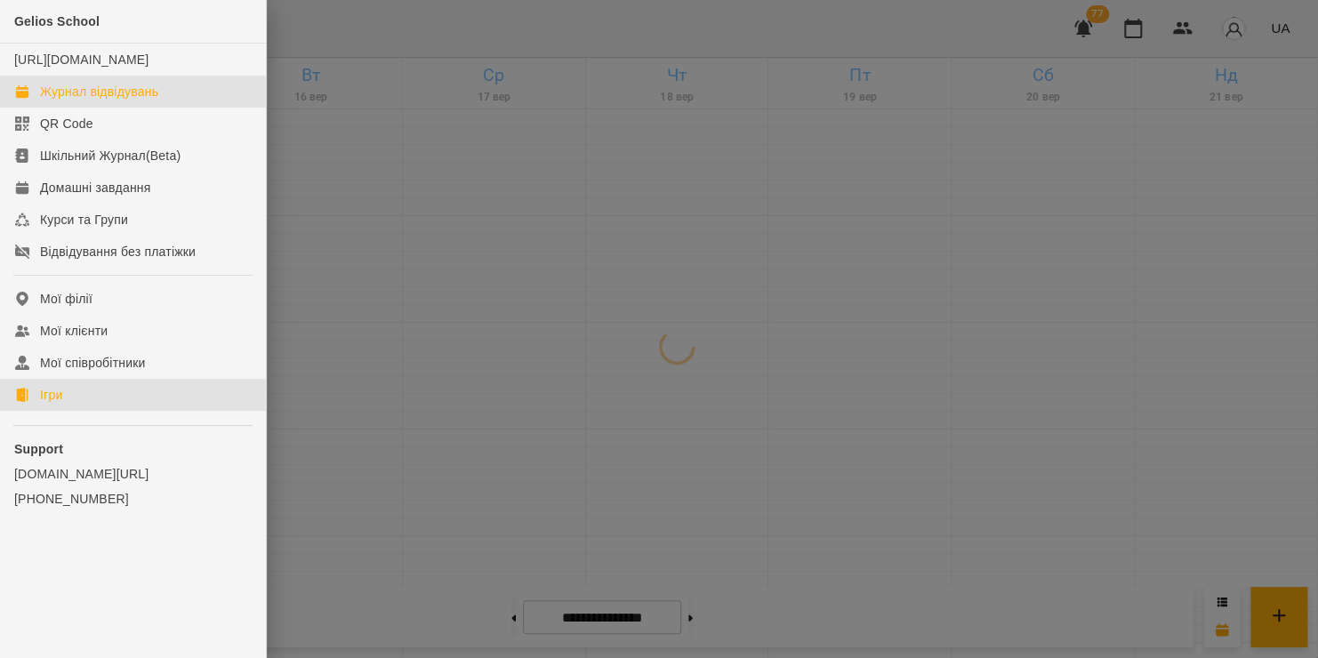
click at [52, 404] on div "Ігри" at bounding box center [51, 395] width 22 height 18
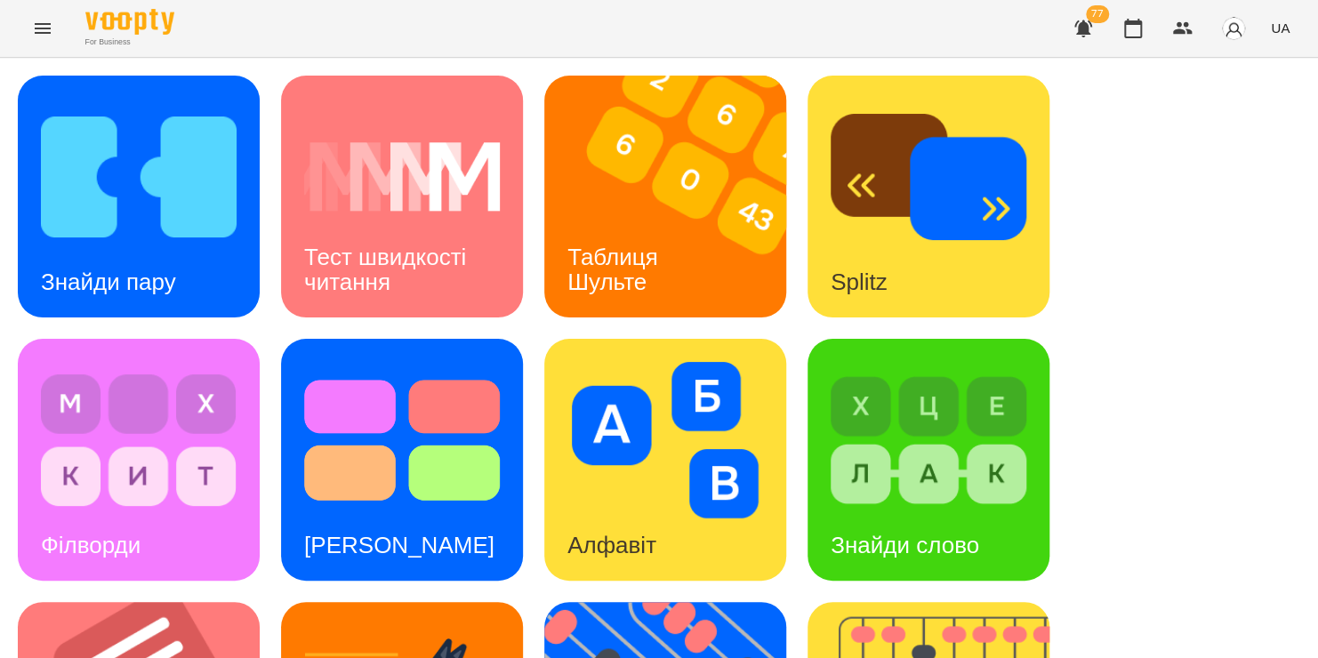
scroll to position [729, 0]
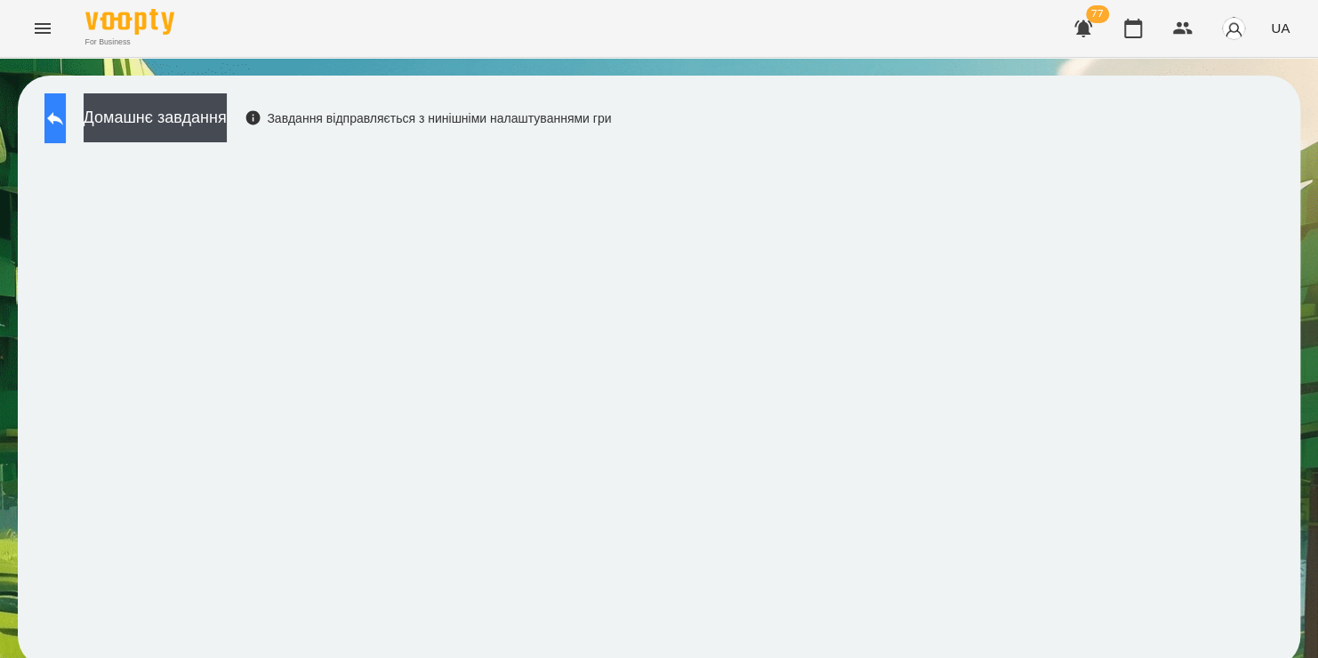
click at [63, 121] on icon at bounding box center [54, 118] width 21 height 21
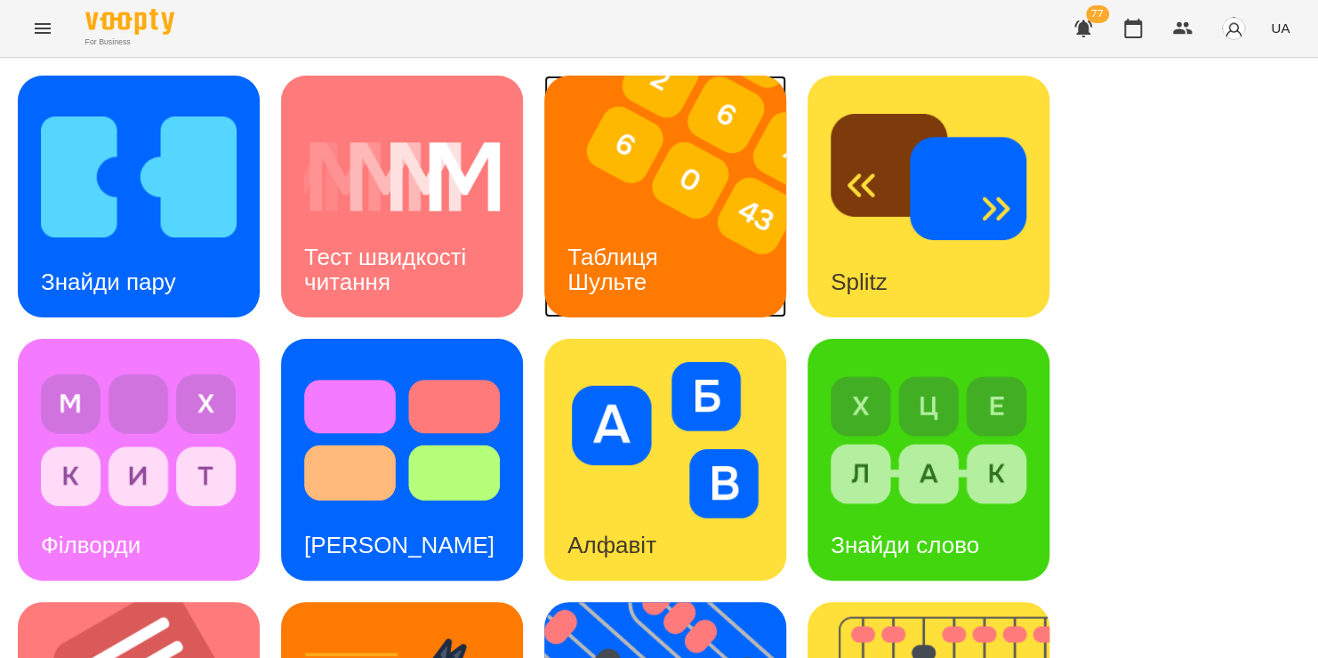
click at [680, 155] on img at bounding box center [676, 197] width 264 height 242
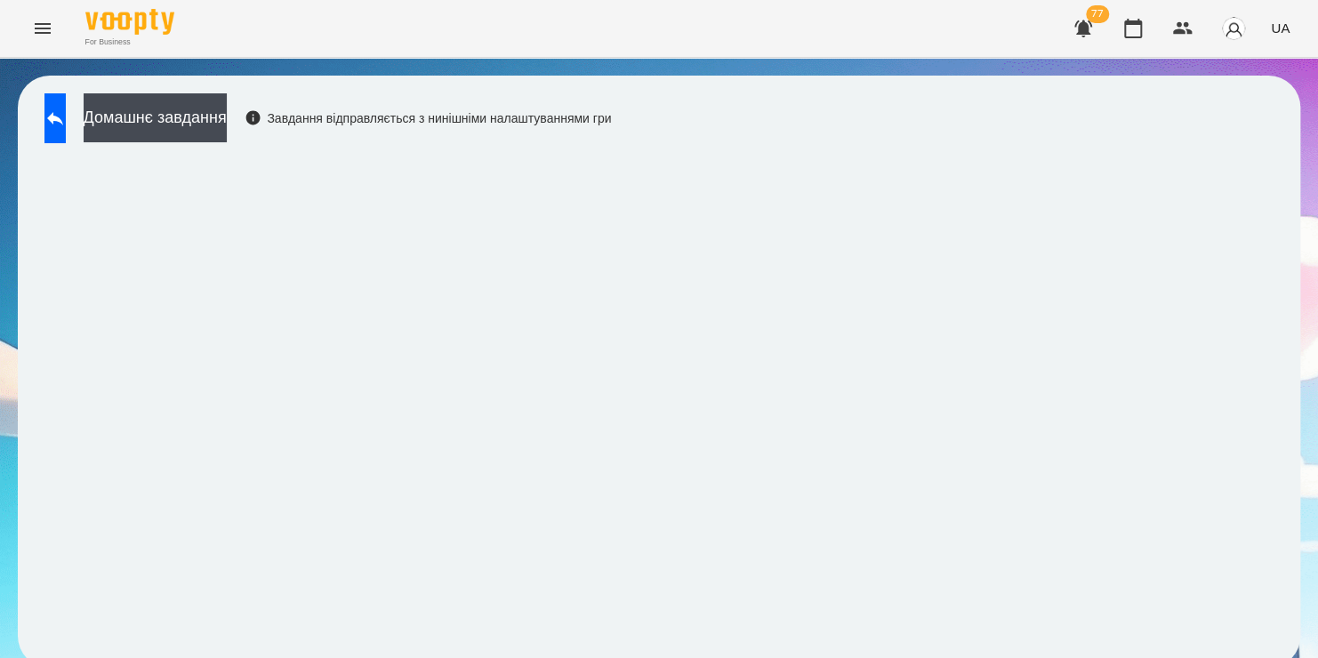
click at [72, 92] on div "Домашнє завдання Завдання відправляється з нинішніми налаштуваннями гри" at bounding box center [659, 372] width 1282 height 592
click at [63, 117] on icon at bounding box center [55, 118] width 16 height 13
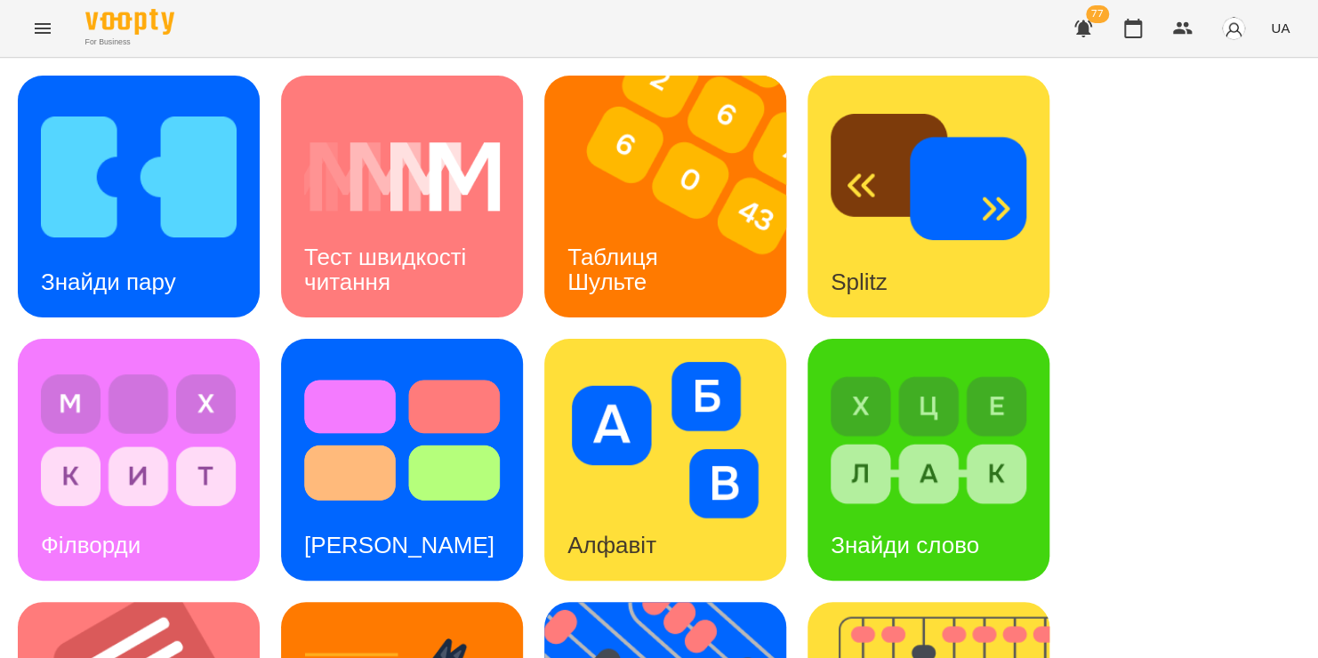
scroll to position [522, 0]
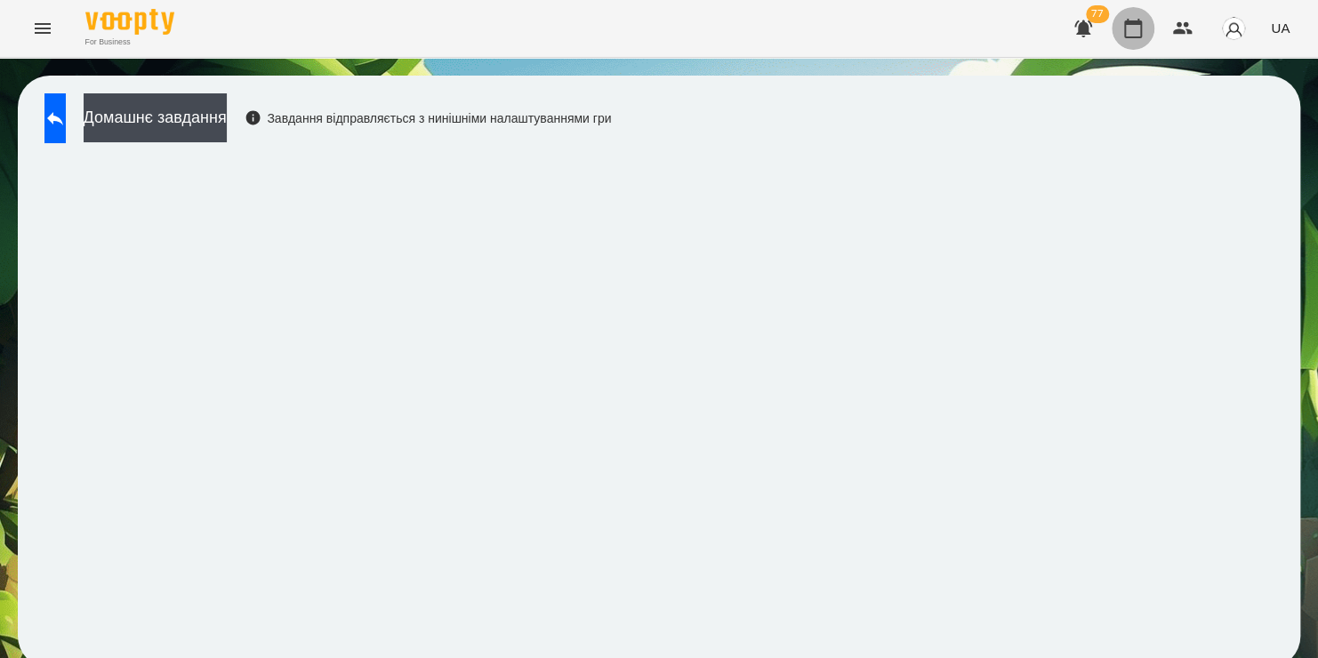
click at [1134, 21] on icon "button" at bounding box center [1133, 29] width 18 height 20
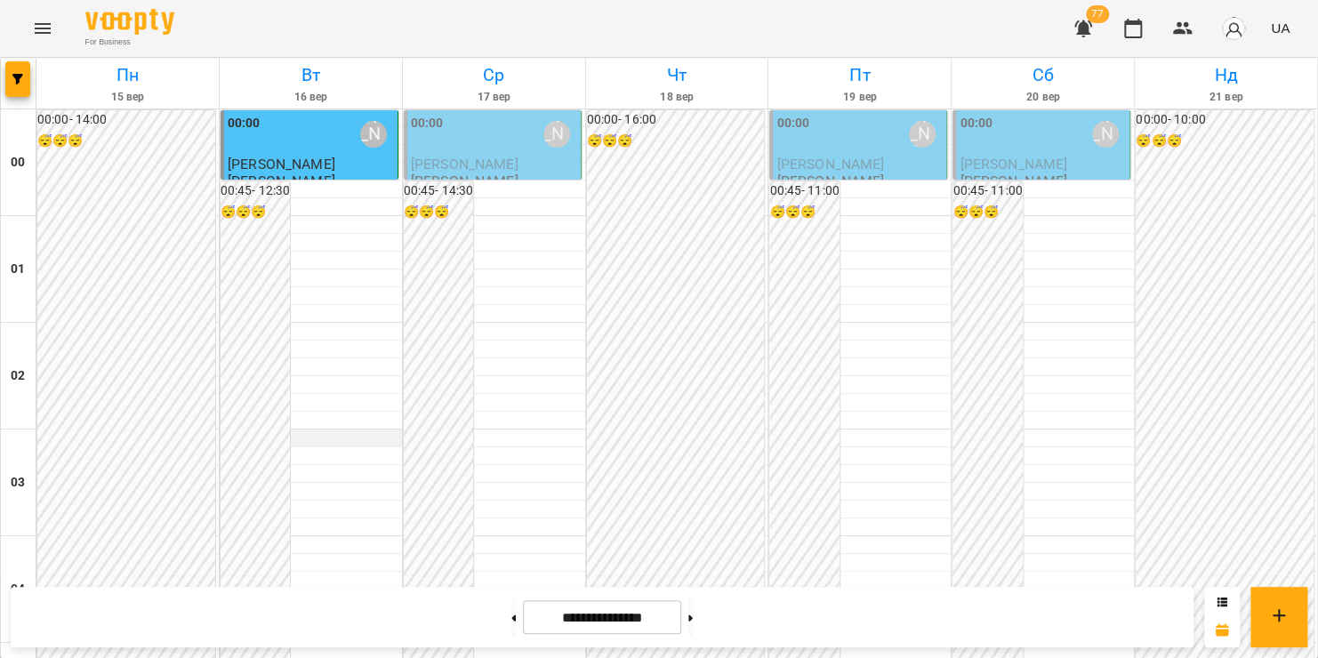
scroll to position [1599, 0]
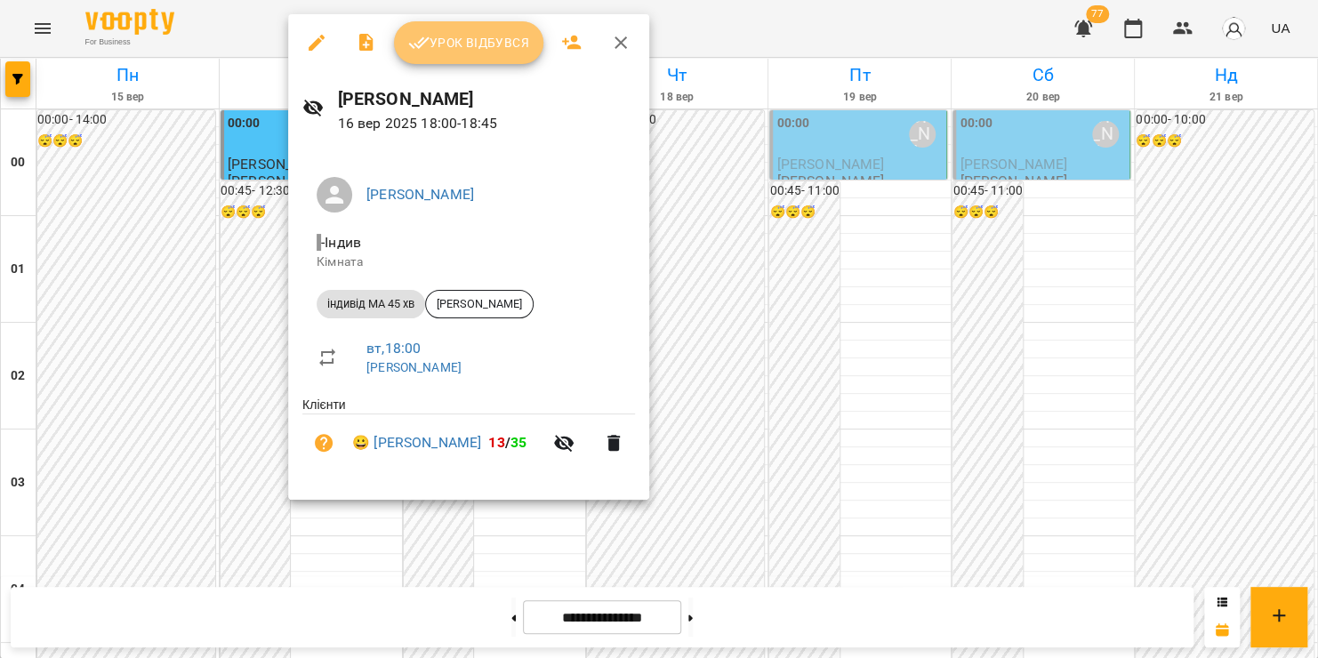
click at [454, 29] on button "Урок відбувся" at bounding box center [468, 42] width 149 height 43
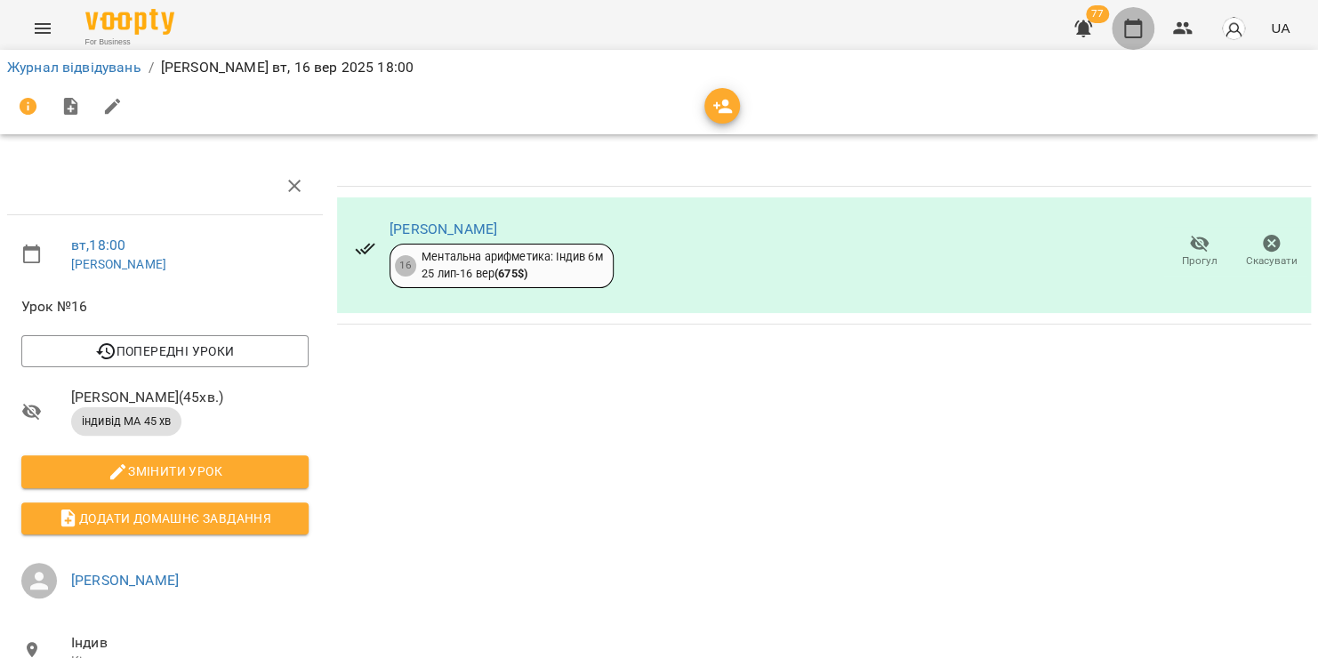
click at [1129, 27] on icon "button" at bounding box center [1132, 28] width 21 height 21
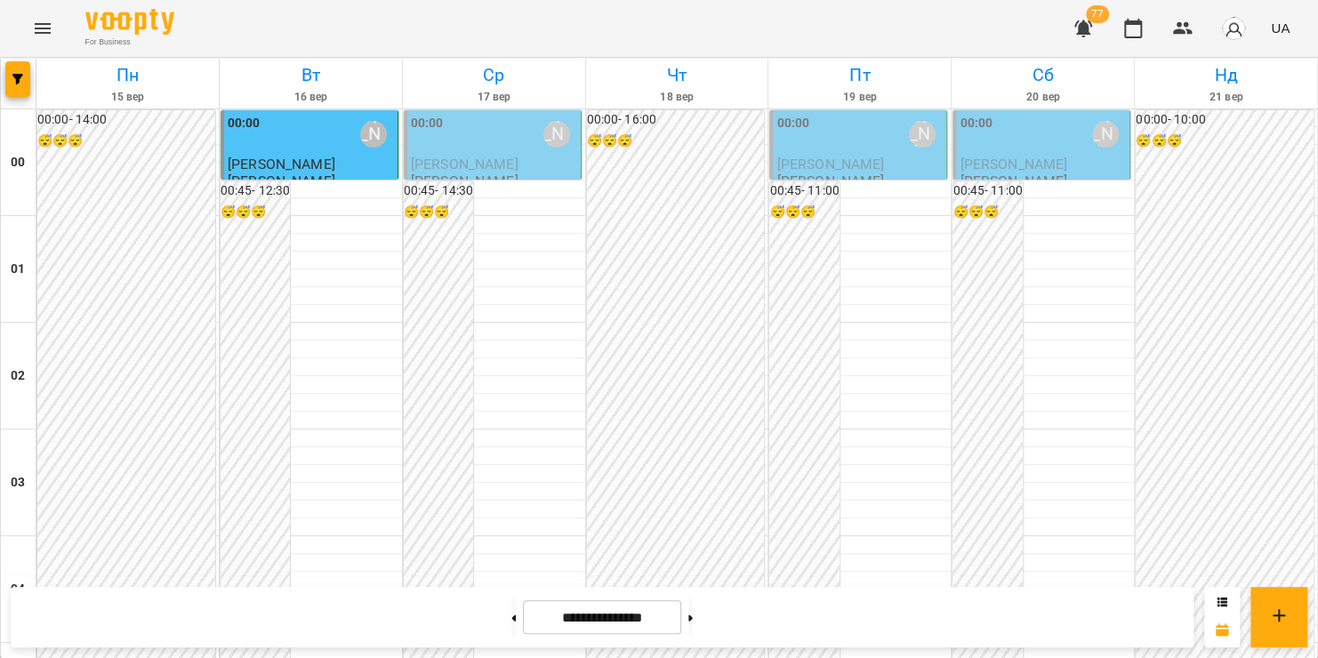
scroll to position [904, 0]
click at [33, 34] on icon "Menu" at bounding box center [42, 28] width 21 height 21
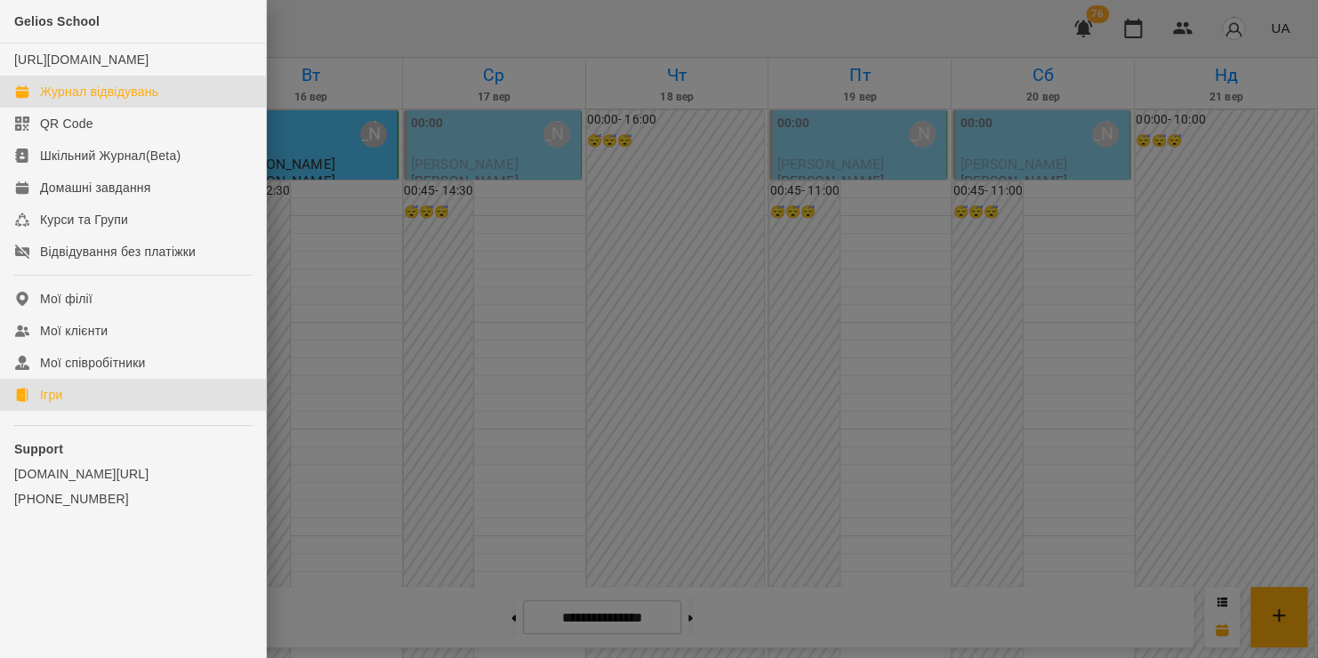
click at [61, 404] on div "Ігри" at bounding box center [51, 395] width 22 height 18
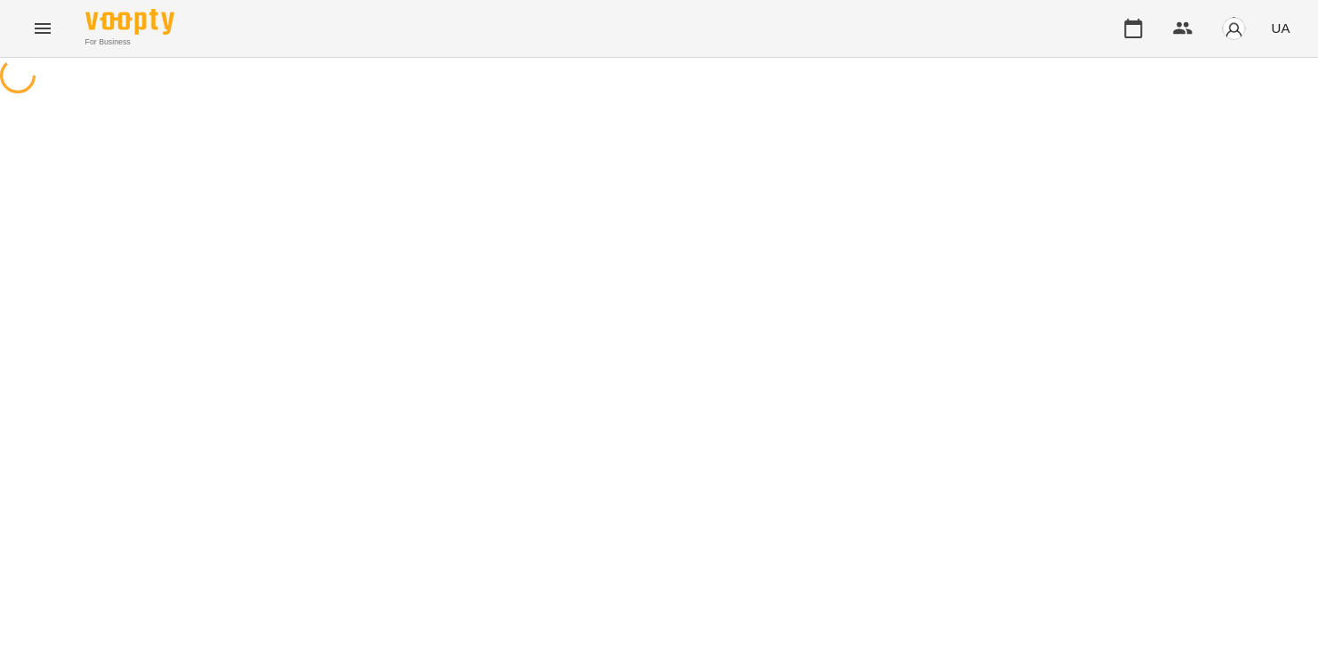
click at [37, 36] on icon "Menu" at bounding box center [42, 28] width 21 height 21
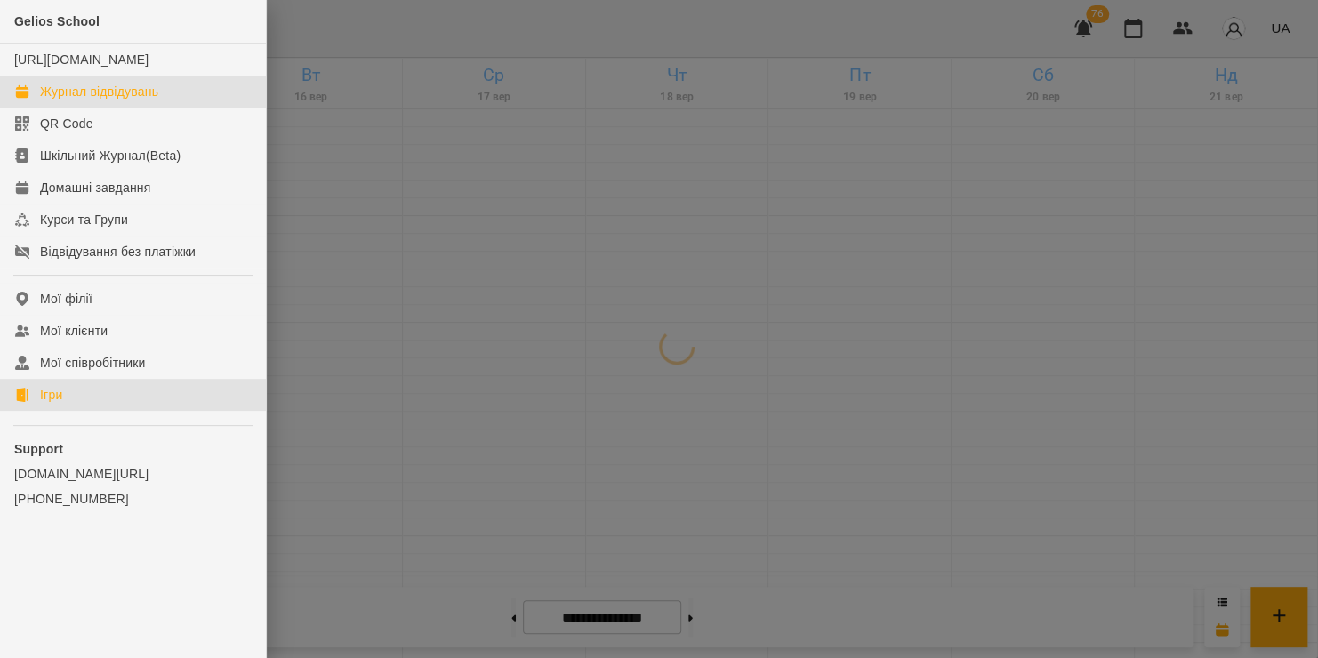
click at [58, 404] on div "Ігри" at bounding box center [51, 395] width 22 height 18
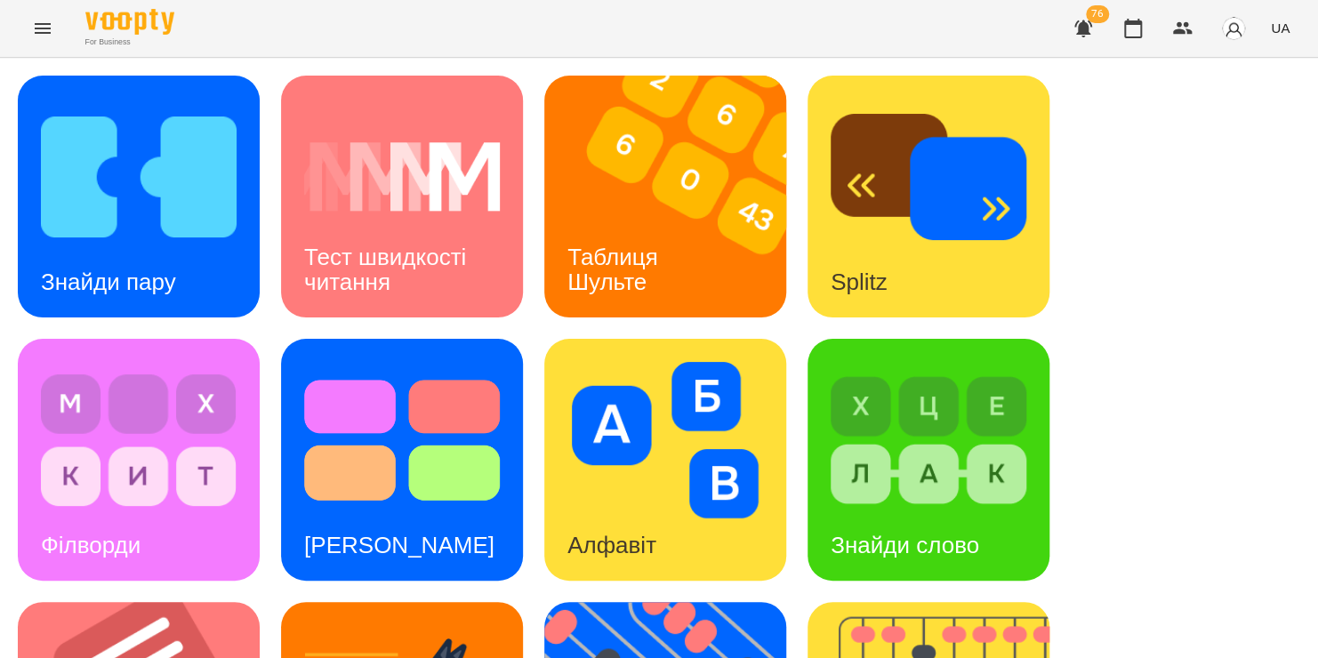
scroll to position [512, 0]
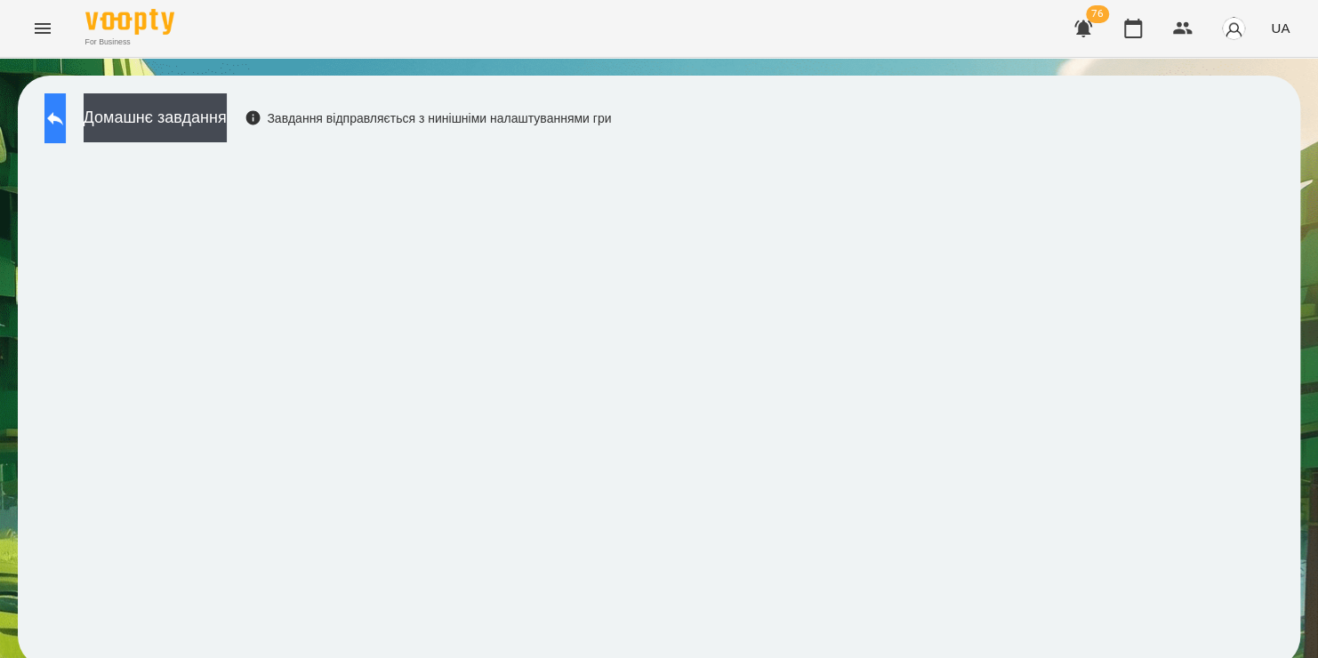
click at [61, 111] on icon at bounding box center [54, 118] width 21 height 21
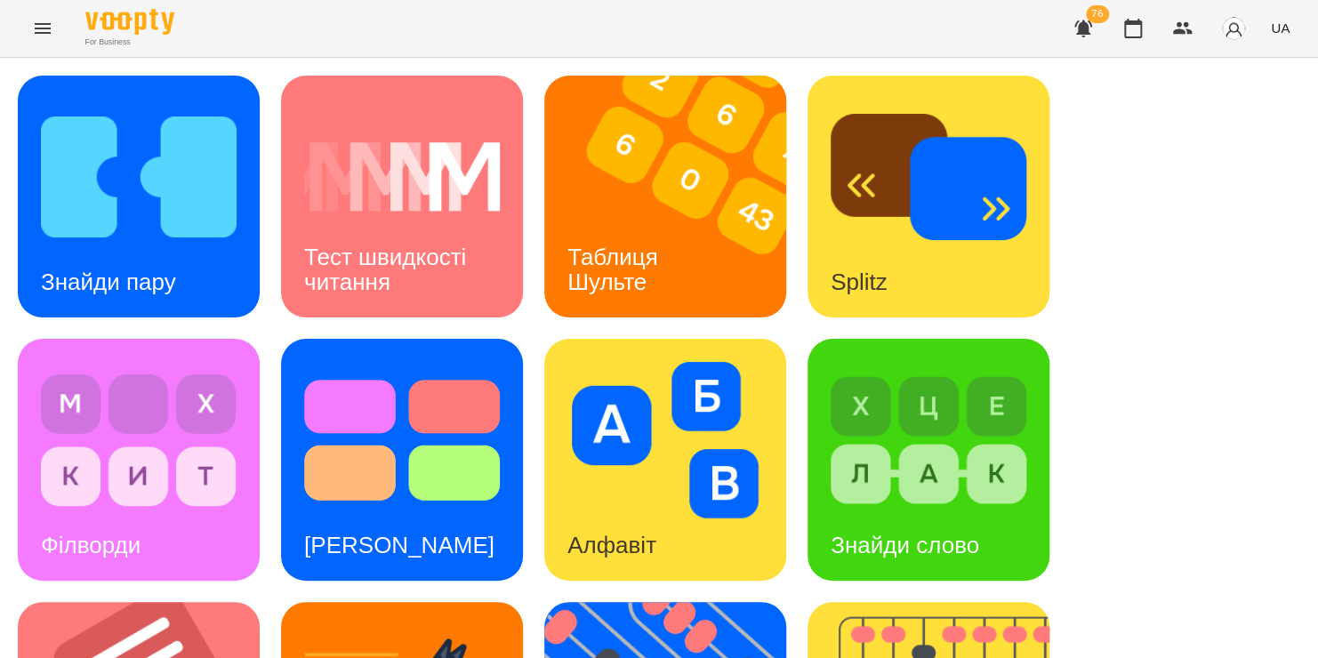
scroll to position [213, 0]
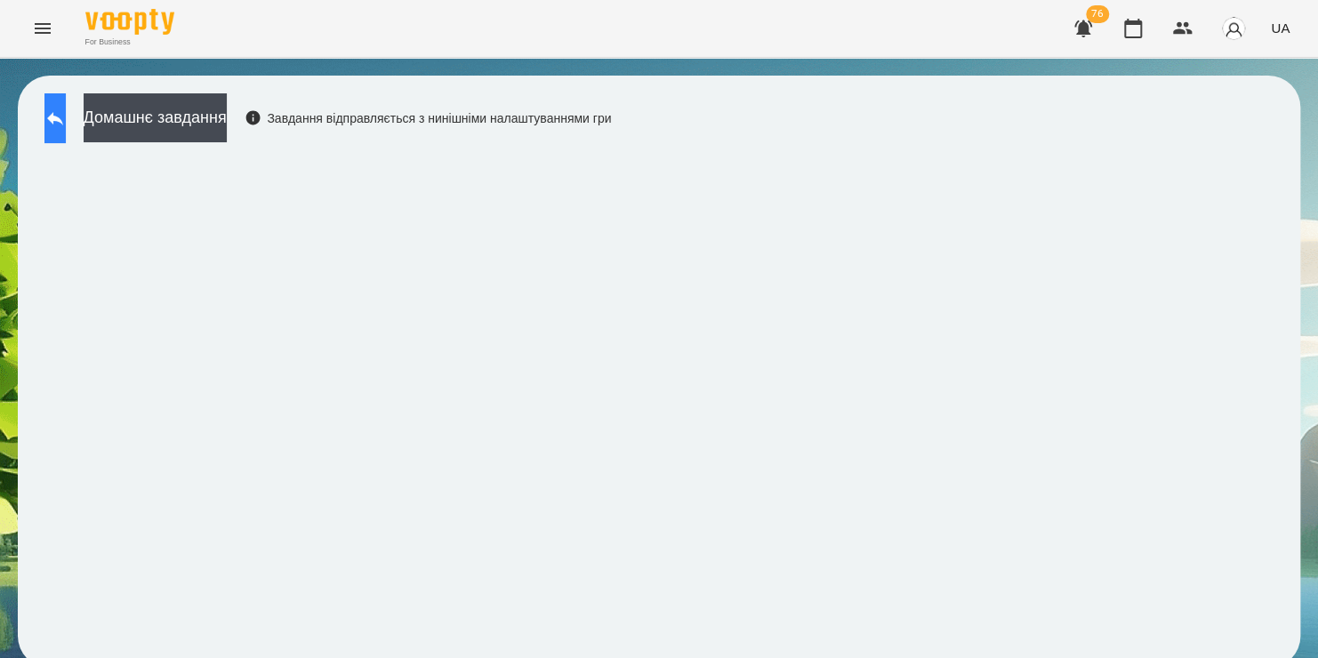
click at [66, 121] on icon at bounding box center [54, 118] width 21 height 21
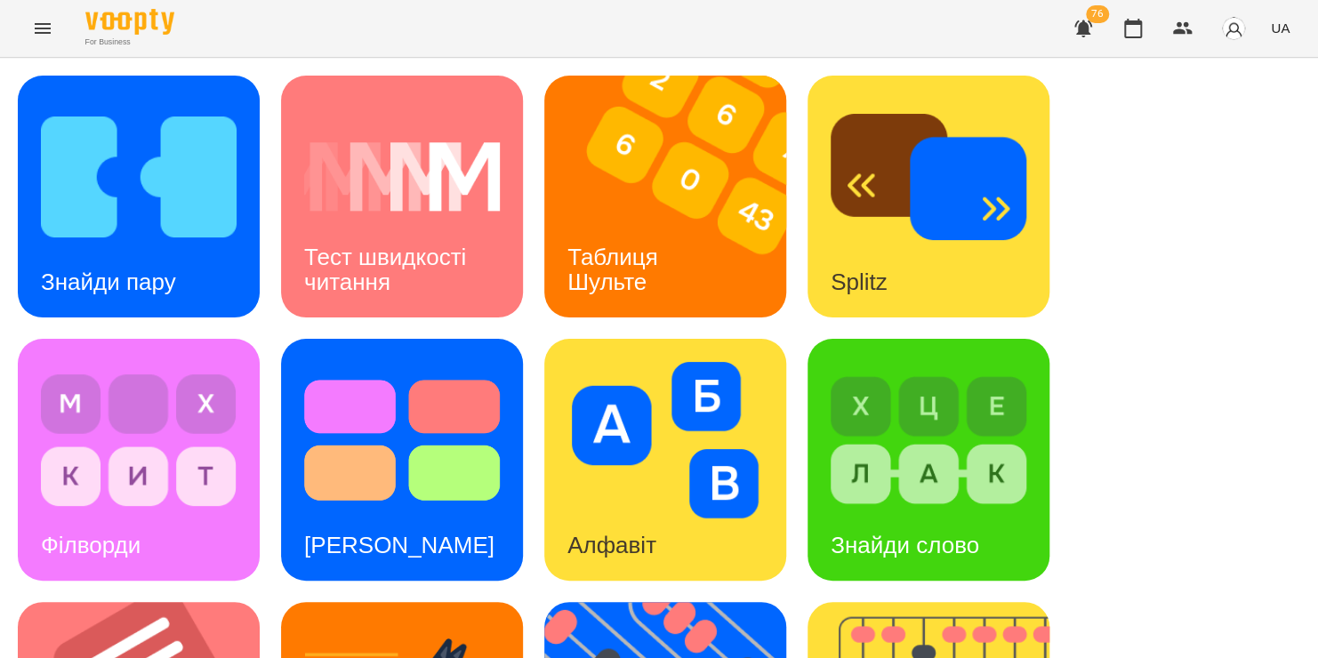
scroll to position [411, 0]
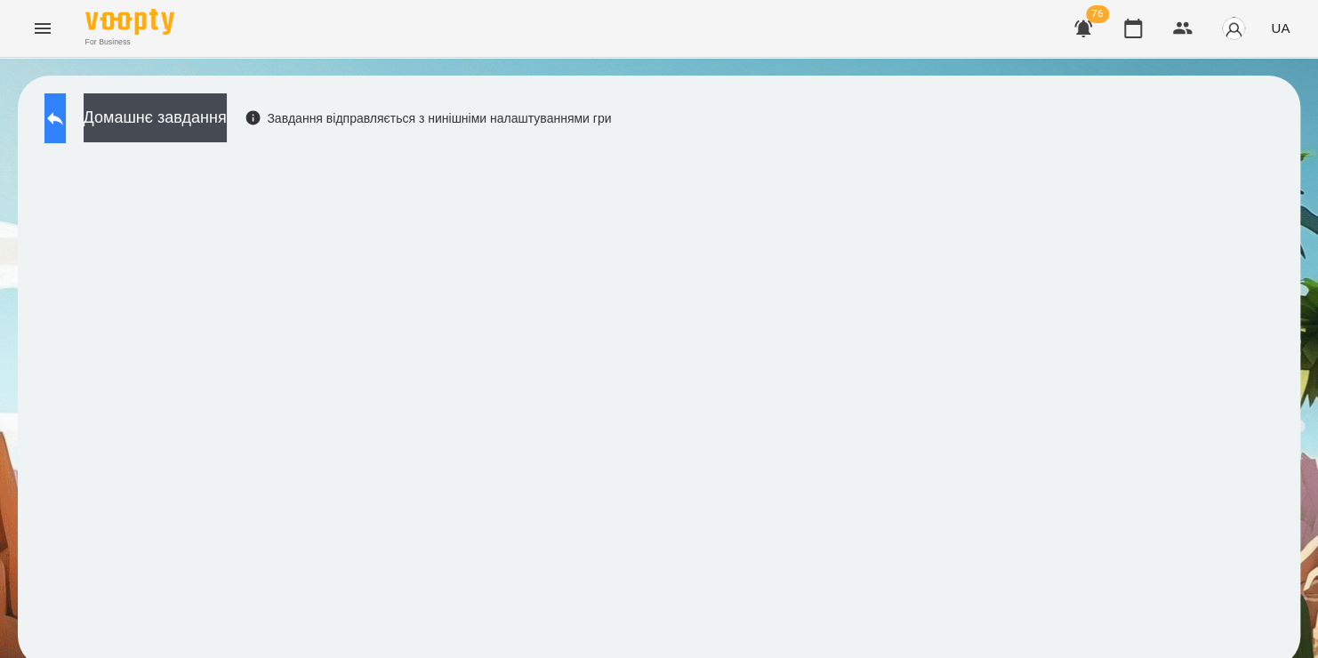
click at [58, 102] on button at bounding box center [54, 118] width 21 height 50
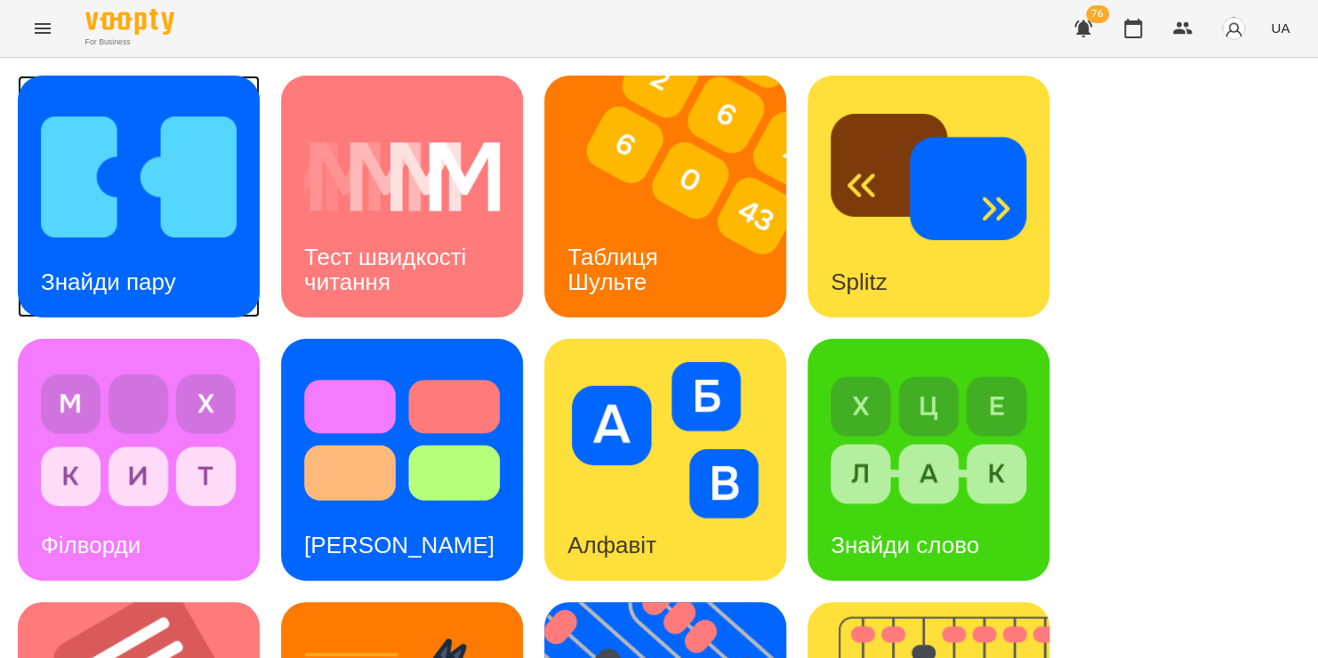
click at [115, 203] on img at bounding box center [139, 177] width 196 height 157
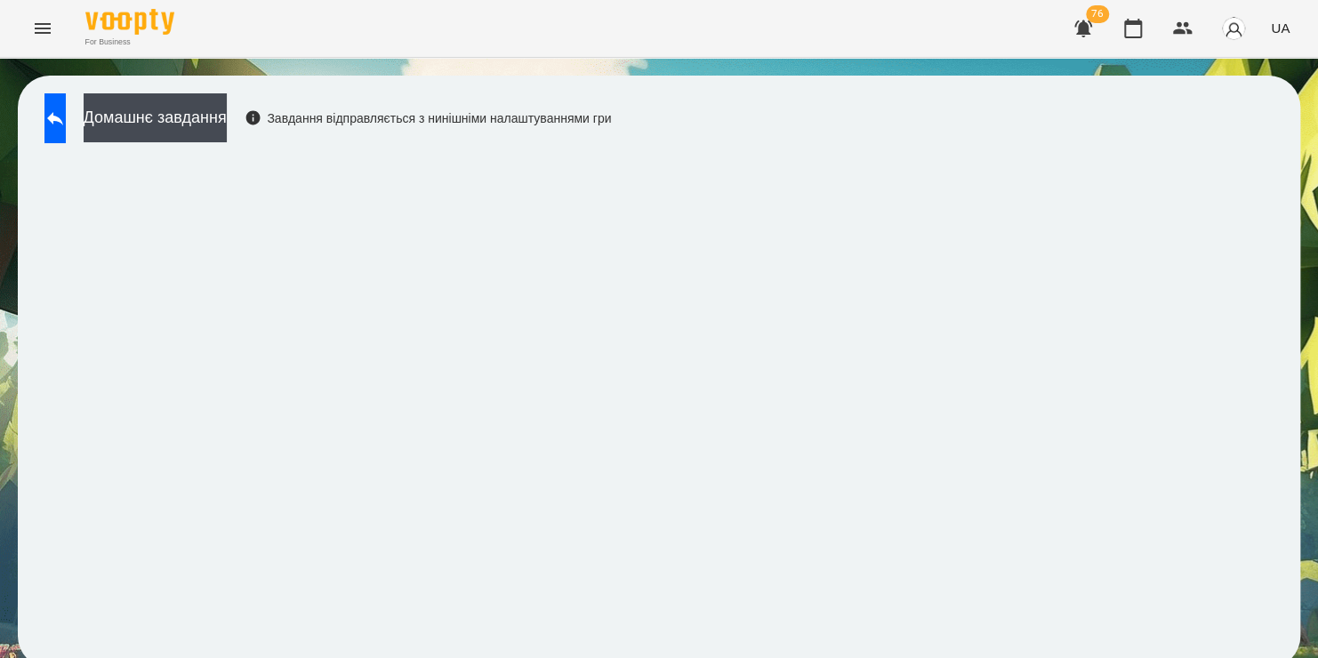
click at [1226, 136] on div "Домашнє завдання Завдання відправляється з нинішніми налаштуваннями гри" at bounding box center [659, 372] width 1282 height 592
click at [63, 121] on icon at bounding box center [55, 118] width 16 height 13
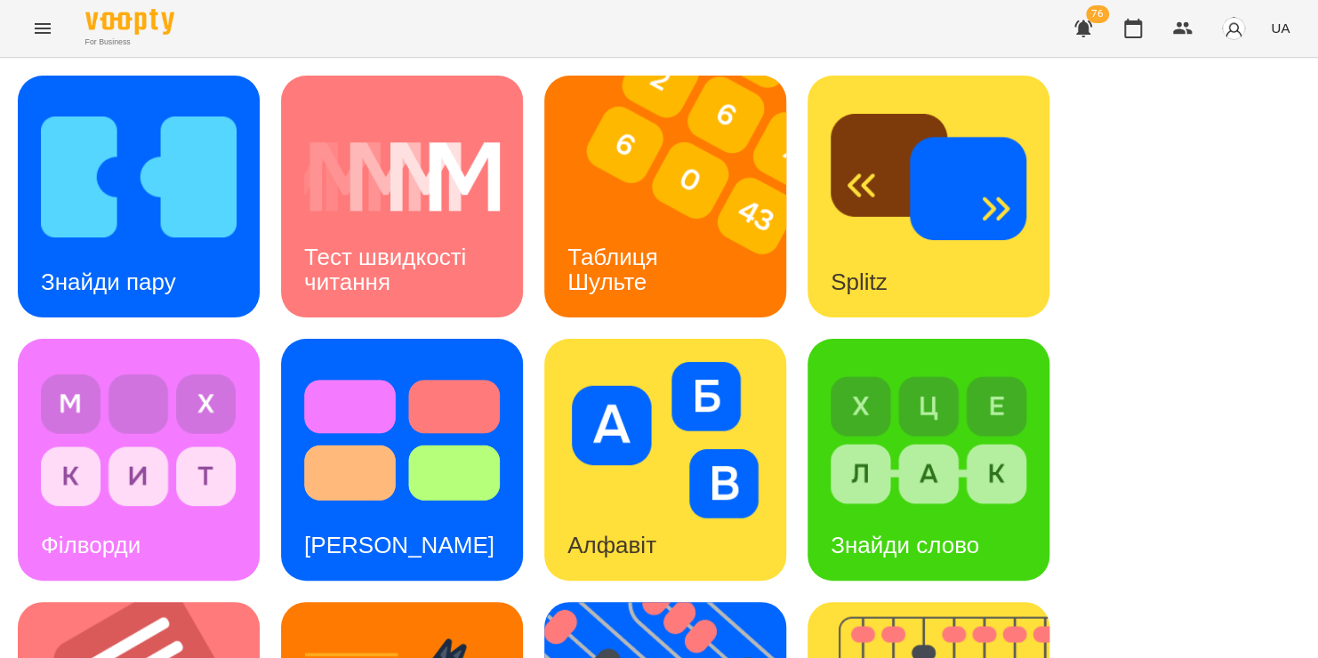
scroll to position [729, 0]
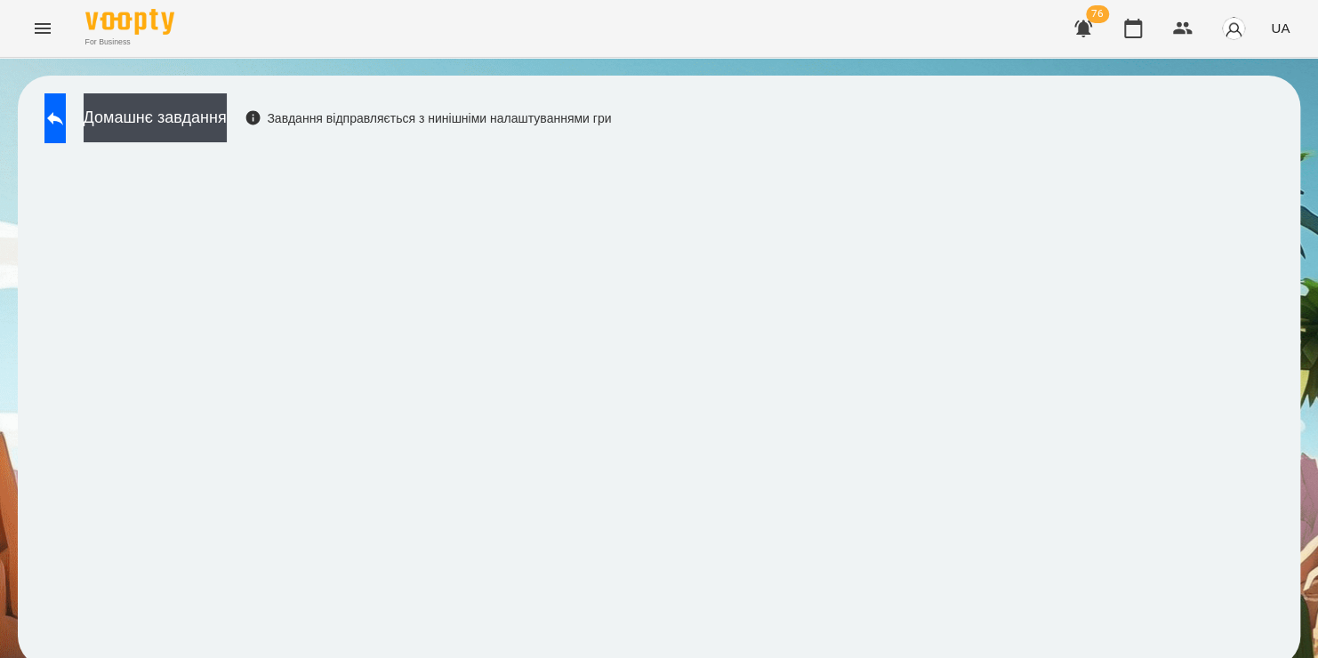
scroll to position [2, 0]
click at [63, 121] on icon at bounding box center [55, 118] width 16 height 13
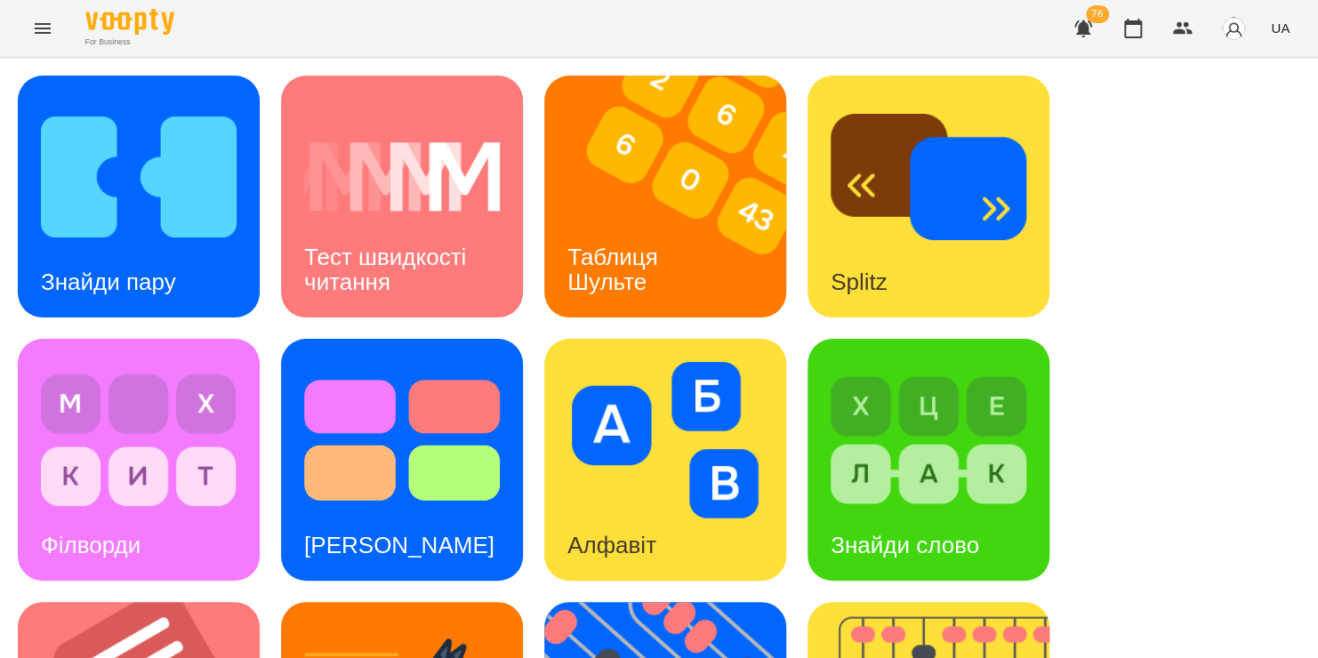
scroll to position [729, 0]
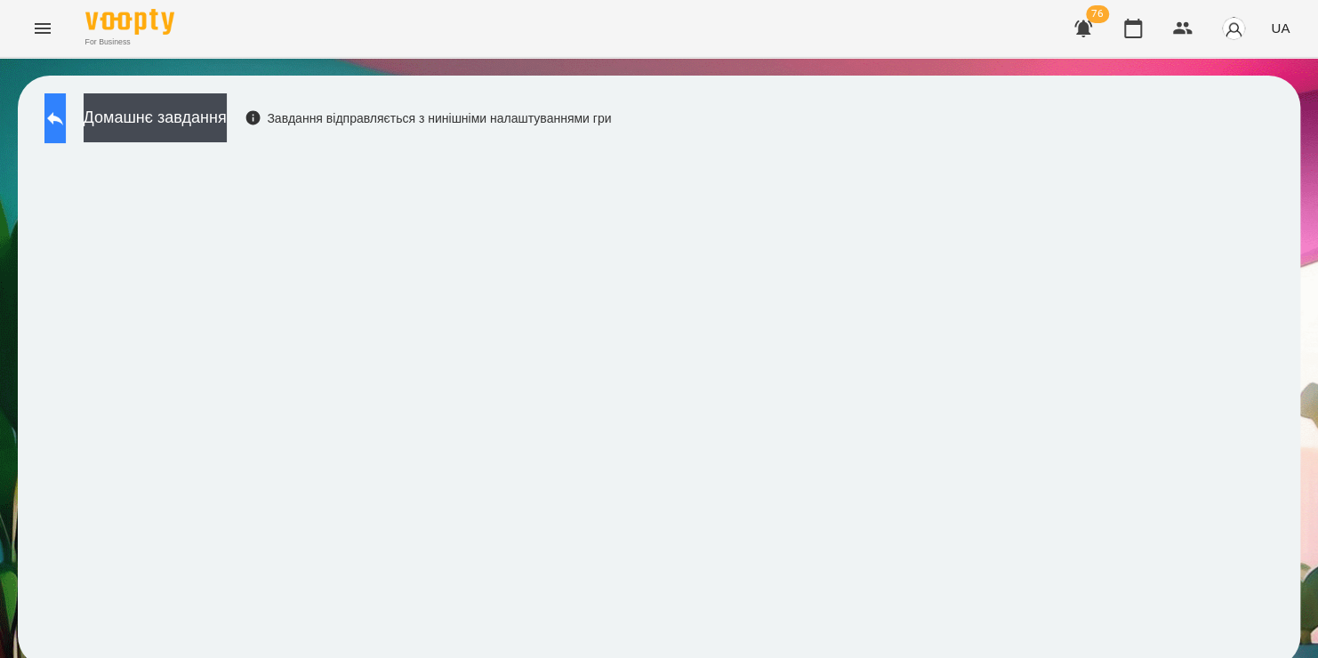
click at [66, 107] on button at bounding box center [54, 118] width 21 height 50
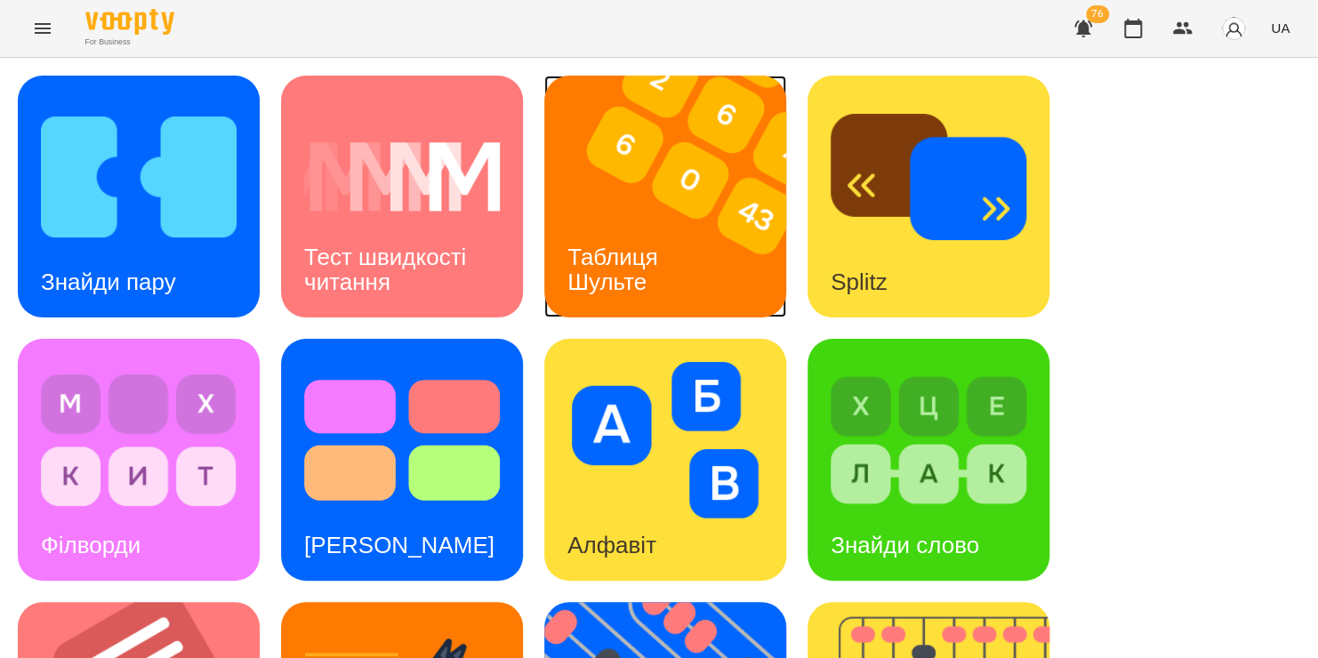
click at [624, 245] on h3 "Таблиця Шульте" at bounding box center [615, 269] width 97 height 51
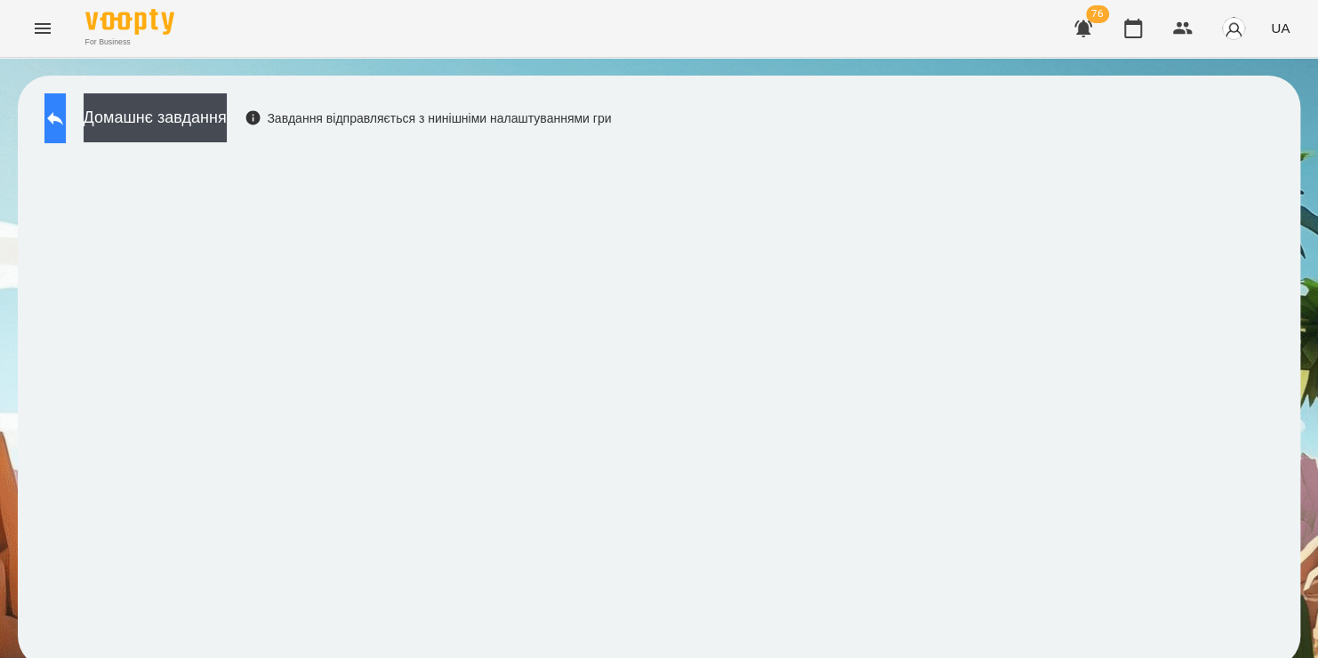
click at [66, 125] on icon at bounding box center [54, 118] width 21 height 21
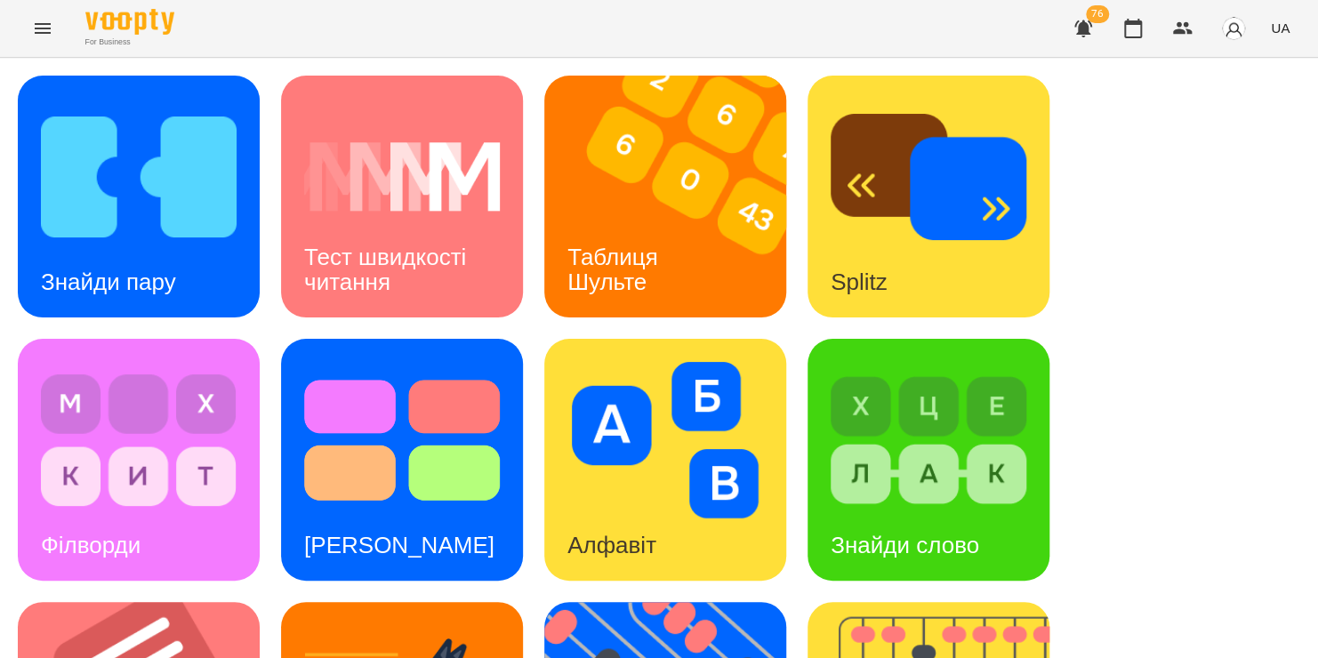
scroll to position [729, 0]
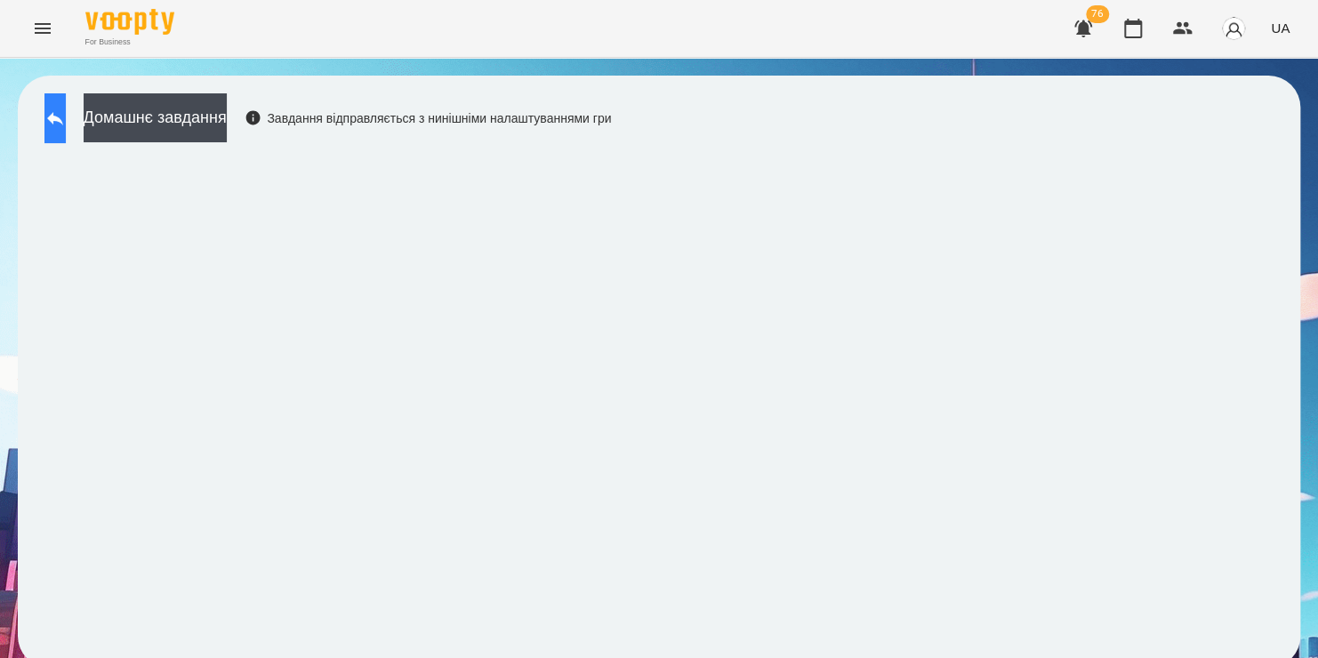
click at [66, 131] on button at bounding box center [54, 118] width 21 height 50
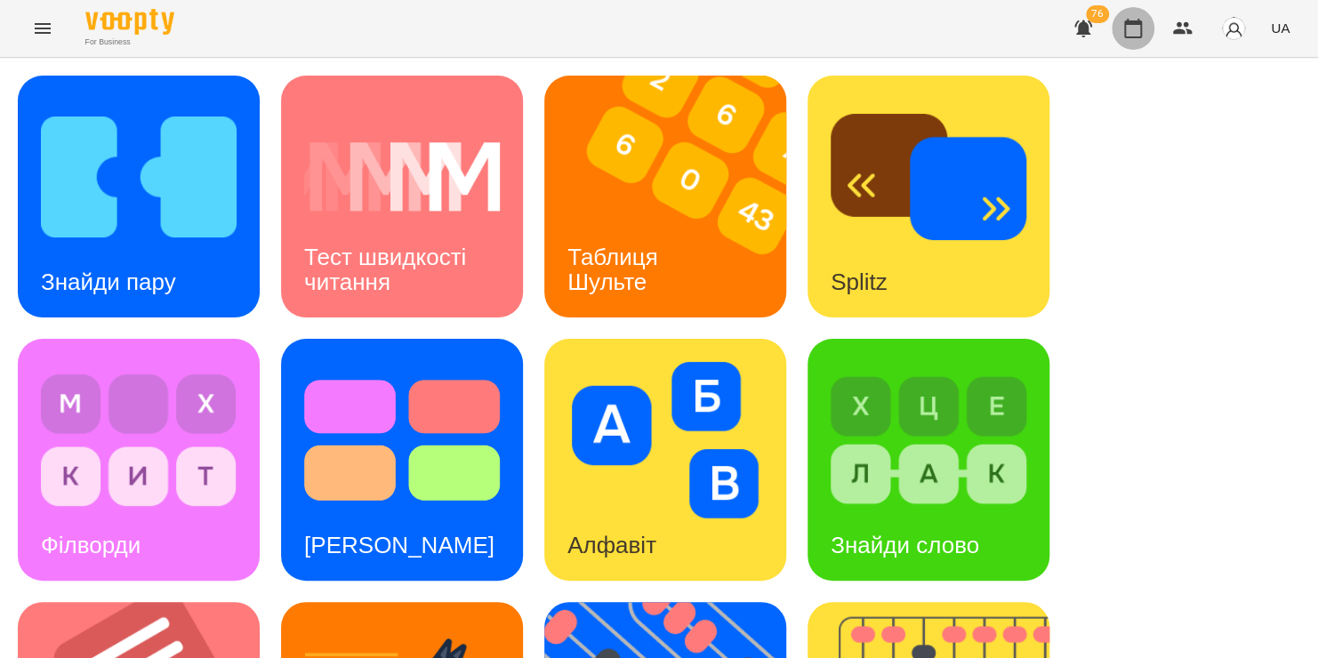
click at [1130, 26] on icon "button" at bounding box center [1132, 28] width 21 height 21
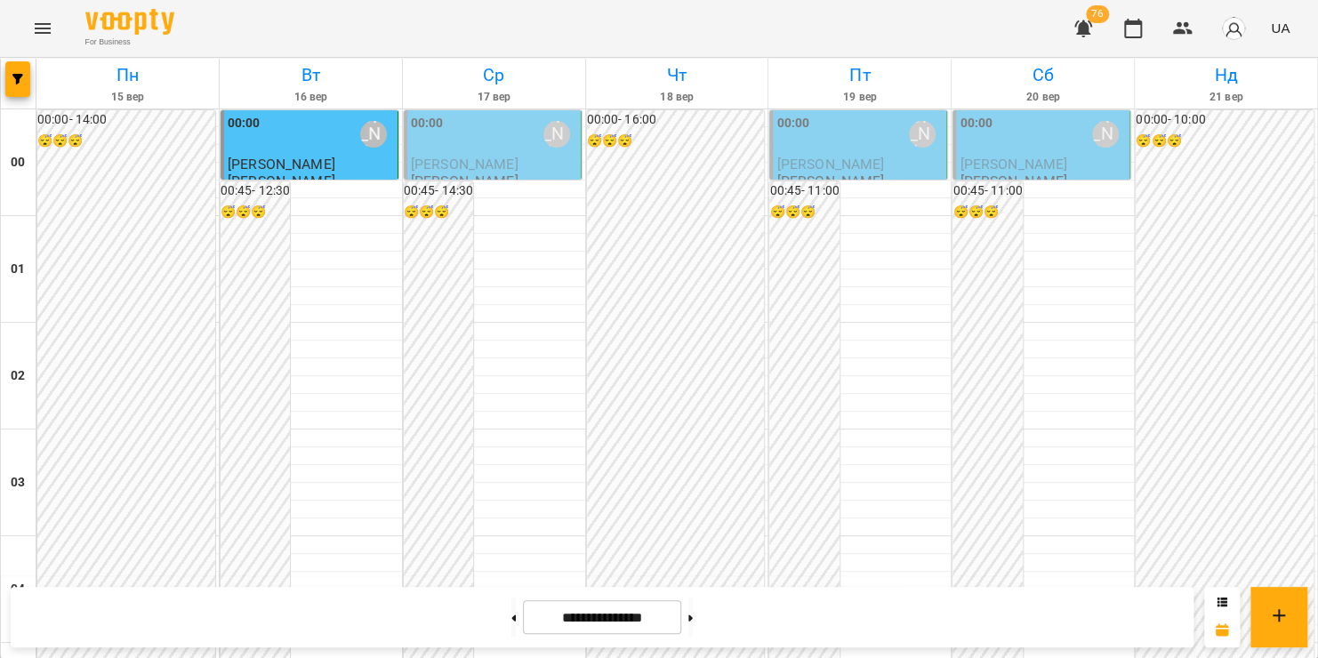
scroll to position [1987, 0]
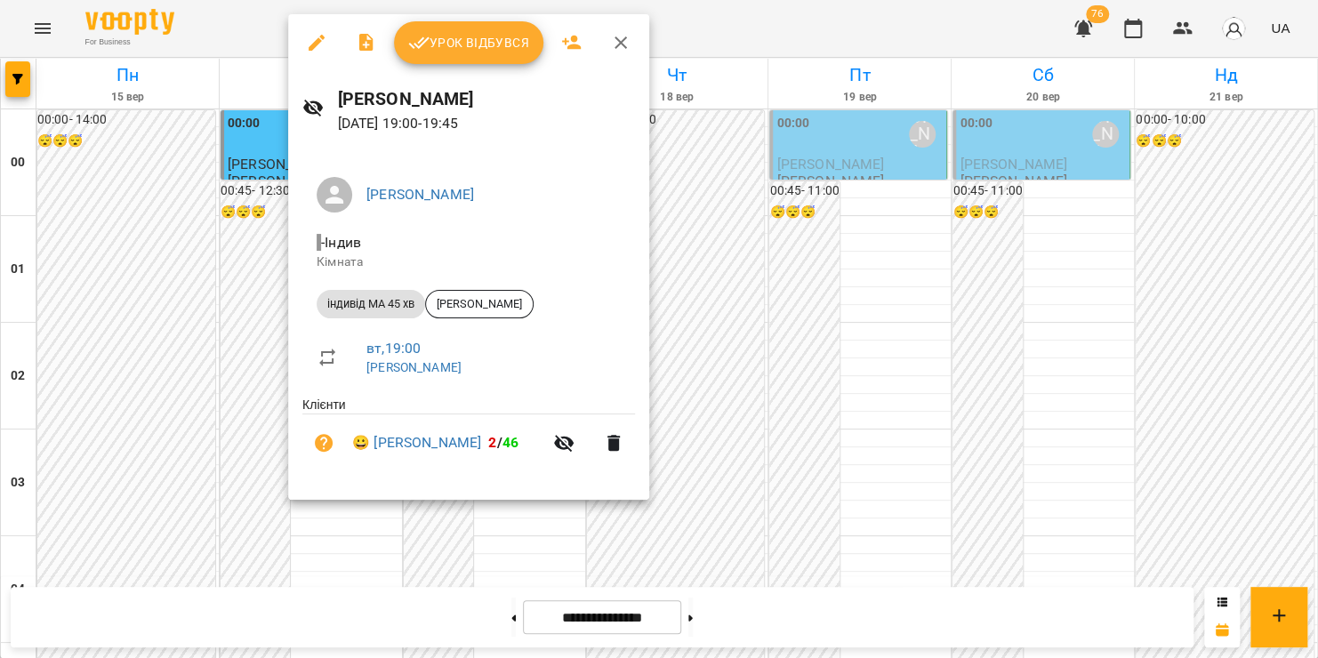
click at [491, 37] on span "Урок відбувся" at bounding box center [468, 42] width 121 height 21
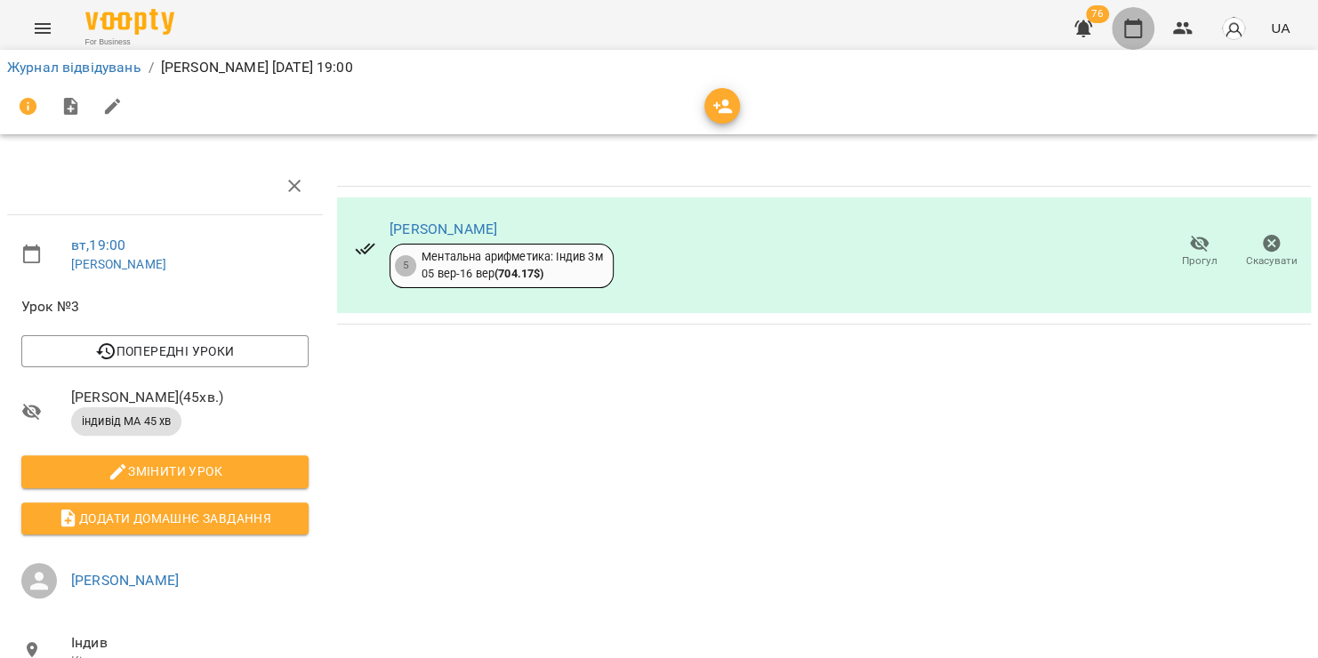
click at [1129, 35] on icon "button" at bounding box center [1132, 28] width 21 height 21
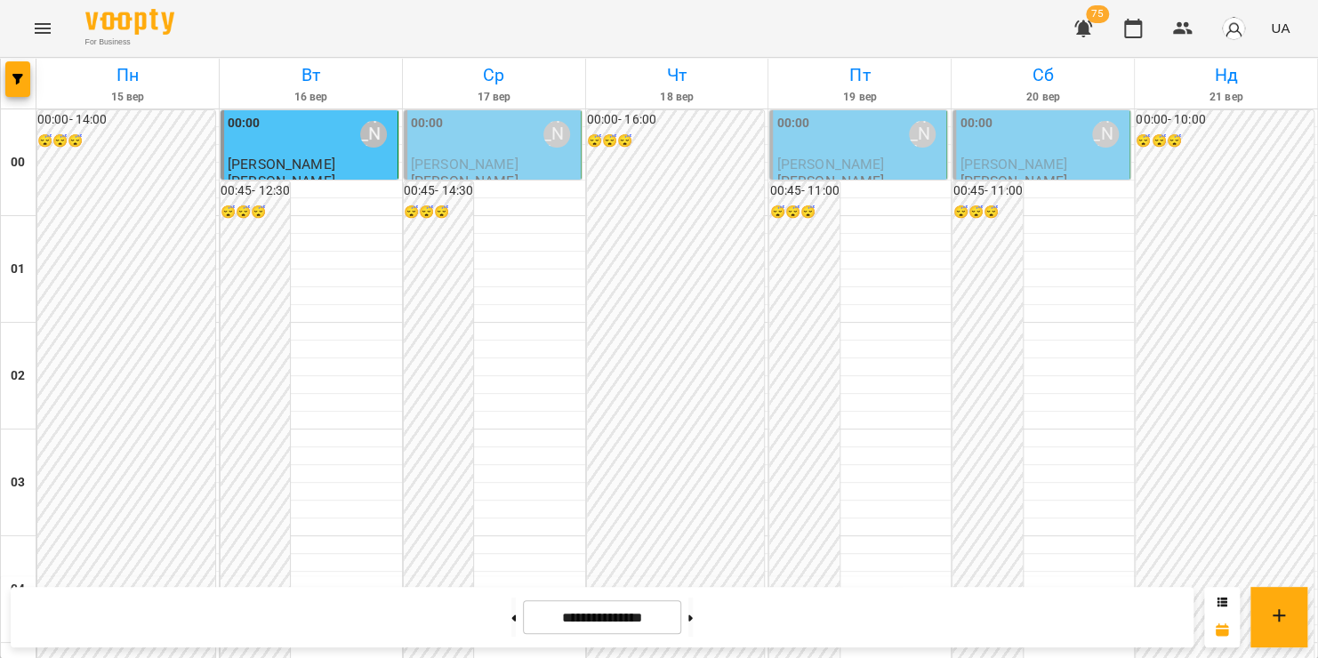
scroll to position [2017, 0]
click at [44, 24] on icon "Menu" at bounding box center [43, 28] width 16 height 11
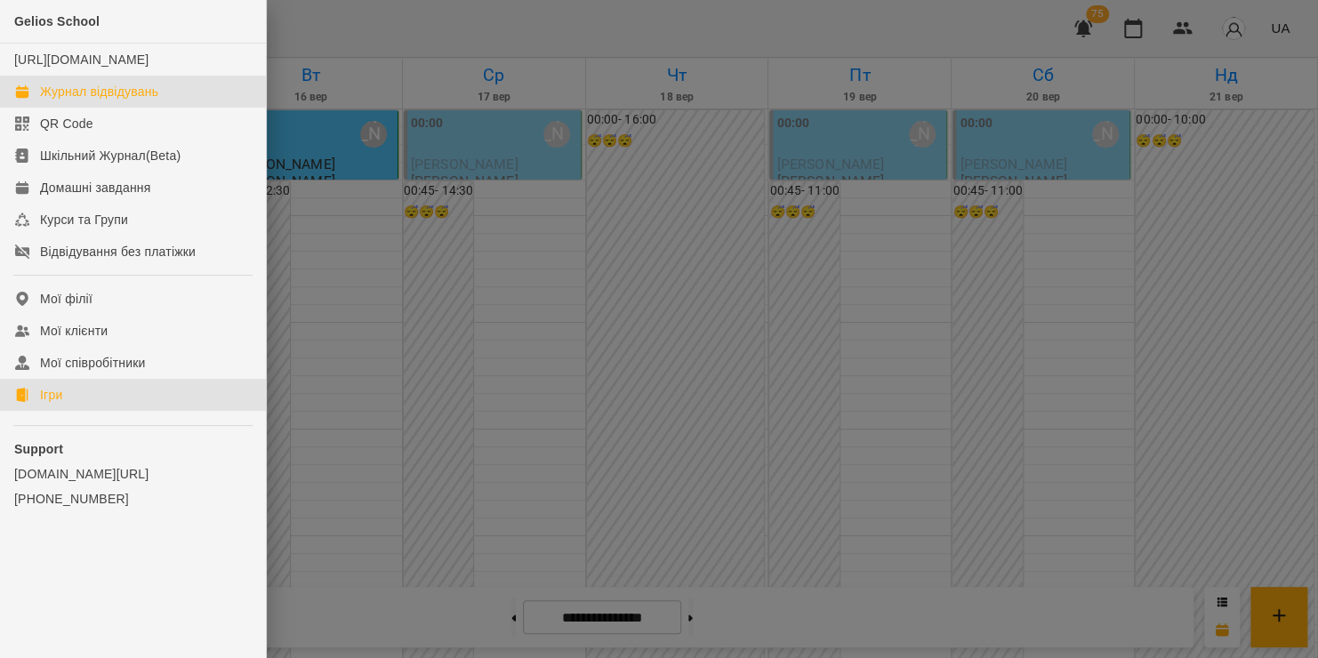
click at [92, 410] on link "Ігри" at bounding box center [133, 395] width 266 height 32
